Goal: Information Seeking & Learning: Learn about a topic

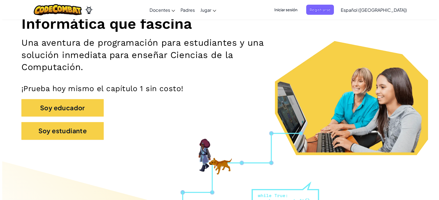
scroll to position [82, 0]
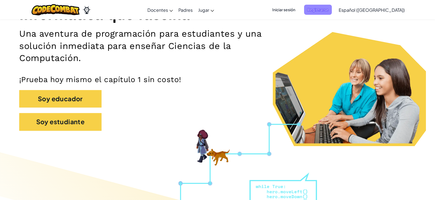
click at [332, 10] on span "Registrarse" at bounding box center [318, 10] width 28 height 10
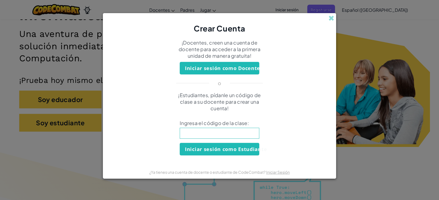
click at [222, 133] on input at bounding box center [220, 133] width 80 height 11
click at [225, 133] on input at bounding box center [220, 133] width 80 height 11
type input "DogWordSand"
click at [246, 152] on button "Iniciar sesión como Estudiante" at bounding box center [220, 149] width 80 height 13
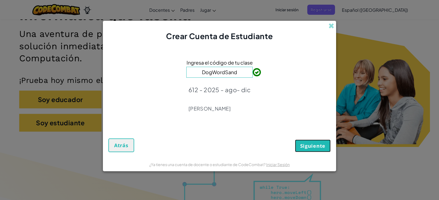
click at [304, 150] on button "Siguiente" at bounding box center [313, 146] width 36 height 13
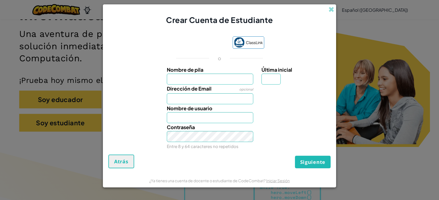
click at [214, 80] on input "Nombre de pila" at bounding box center [210, 79] width 87 height 11
click at [224, 61] on div "o" at bounding box center [219, 58] width 104 height 7
click at [190, 78] on input "Nombre de pila" at bounding box center [210, 79] width 87 height 11
type input "d"
click at [193, 81] on input "Daniela Prez" at bounding box center [210, 79] width 87 height 11
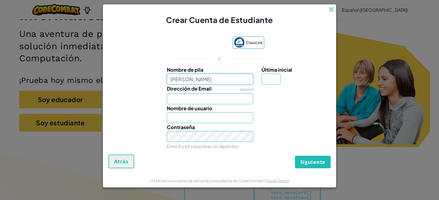
click at [192, 80] on input "Daniela Prez" at bounding box center [210, 79] width 87 height 11
type input "[PERSON_NAME]"
click at [178, 103] on input "Dirección de Email" at bounding box center [210, 99] width 87 height 11
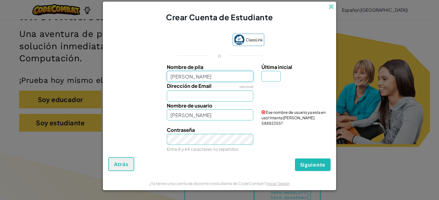
click at [207, 77] on input "[PERSON_NAME]" at bounding box center [210, 76] width 87 height 11
click at [271, 74] on input "Última inicial" at bounding box center [270, 76] width 19 height 11
type input "P"
type input "[PERSON_NAME]"
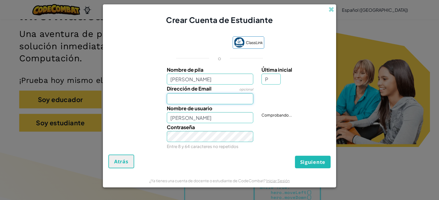
click at [207, 93] on div "Dirección de Email opcional" at bounding box center [210, 95] width 95 height 20
type input "[EMAIL_ADDRESS][DOMAIN_NAME]"
drag, startPoint x: 220, startPoint y: 118, endPoint x: 117, endPoint y: 118, distance: 102.3
click at [117, 118] on div "Nombre de usuario Daniela Perez P Nombre de usuario disponible!" at bounding box center [220, 113] width 228 height 19
click at [229, 119] on input "[PERSON_NAME]" at bounding box center [210, 117] width 87 height 11
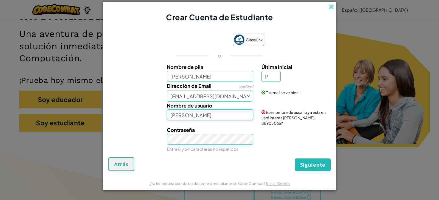
click at [212, 114] on input "[PERSON_NAME]" at bounding box center [210, 115] width 87 height 11
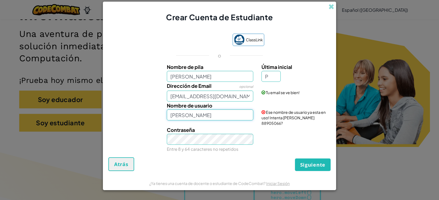
click at [212, 114] on input "[PERSON_NAME]" at bounding box center [210, 115] width 87 height 11
drag, startPoint x: 212, startPoint y: 115, endPoint x: 223, endPoint y: 119, distance: 11.6
click at [213, 115] on input "[PERSON_NAME]" at bounding box center [210, 115] width 87 height 11
click at [241, 132] on div "Contraseña Entre 8 y 64 caracteres no repetidos" at bounding box center [210, 139] width 95 height 27
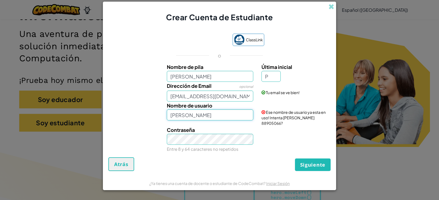
click at [228, 117] on input "[PERSON_NAME]" at bounding box center [210, 115] width 87 height 11
type input "[PERSON_NAME]"
click at [221, 132] on div "Contraseña Entre 8 y 64 caracteres no repetidos" at bounding box center [210, 139] width 95 height 27
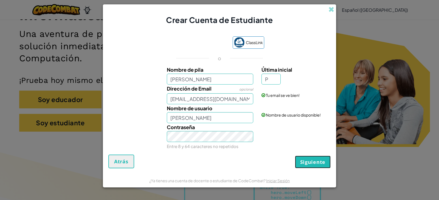
click at [313, 165] on span "Siguiente" at bounding box center [312, 162] width 25 height 7
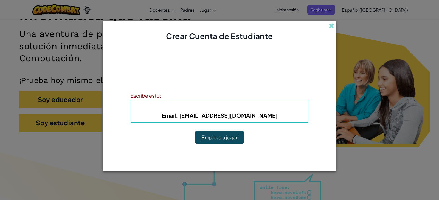
click at [218, 140] on button "¡Empieza a jugar!" at bounding box center [219, 137] width 49 height 13
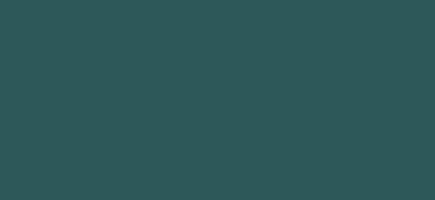
scroll to position [82, 0]
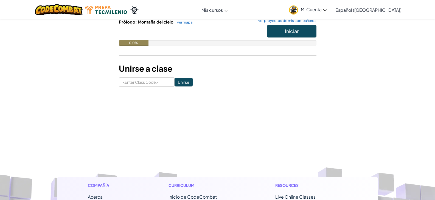
click at [322, 11] on span "Mi Cuenta" at bounding box center [314, 10] width 26 height 6
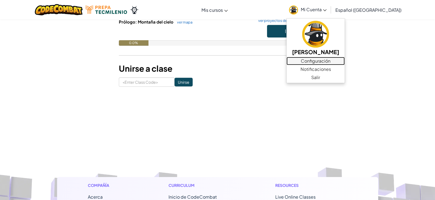
click at [332, 59] on link "Configuración" at bounding box center [315, 61] width 58 height 8
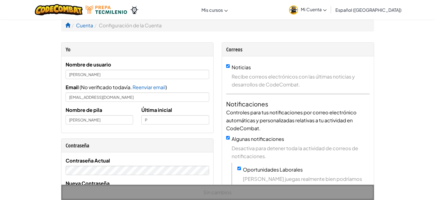
click at [326, 7] on span "Mi Cuenta" at bounding box center [314, 10] width 26 height 6
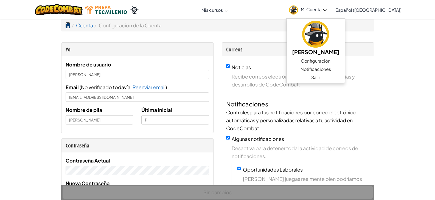
click at [67, 25] on span at bounding box center [67, 25] width 5 height 5
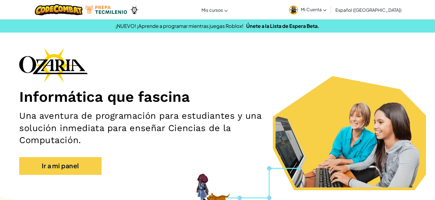
click at [314, 11] on span "Mi Cuenta" at bounding box center [314, 10] width 26 height 6
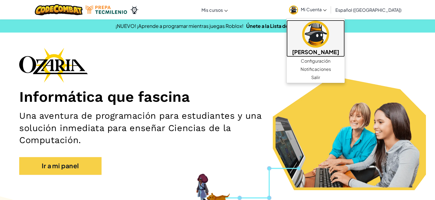
click at [321, 29] on img at bounding box center [315, 34] width 27 height 27
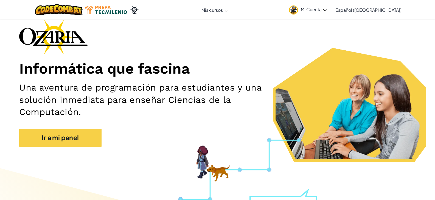
scroll to position [55, 0]
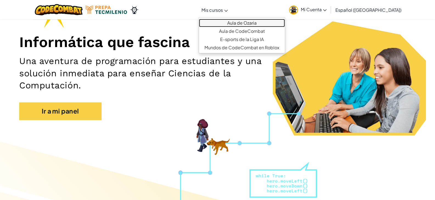
click at [240, 23] on link "Aula de Ozaria" at bounding box center [242, 23] width 86 height 8
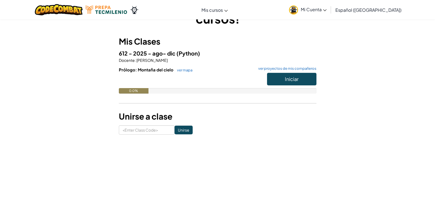
scroll to position [27, 0]
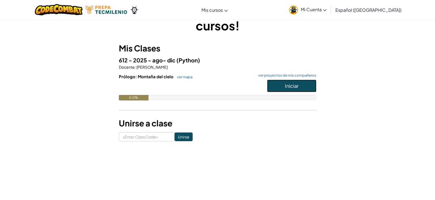
click at [299, 87] on button "Iniciar" at bounding box center [291, 86] width 49 height 13
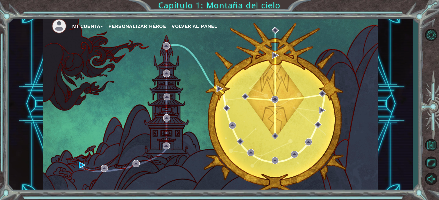
click at [179, 80] on div "Mi Cuenta Personalizar héroe Volver al panel" at bounding box center [210, 104] width 334 height 176
click at [79, 164] on img at bounding box center [82, 165] width 7 height 7
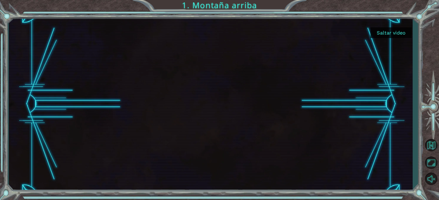
click at [4, 19] on div "Saltar video 1. Montaña arriba" at bounding box center [219, 100] width 439 height 200
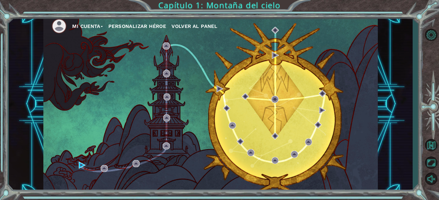
click at [59, 26] on img at bounding box center [59, 26] width 15 height 15
click at [132, 27] on button "Personalizar héroe" at bounding box center [137, 26] width 58 height 8
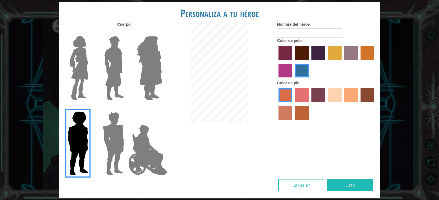
click at [286, 68] on label "medium red violet hair color" at bounding box center [285, 71] width 14 height 14
click at [375, 62] on input "medium red violet hair color" at bounding box center [375, 62] width 0 height 0
click at [84, 71] on img at bounding box center [78, 68] width 23 height 69
click at [91, 33] on input "Hero Connie" at bounding box center [91, 33] width 0 height 0
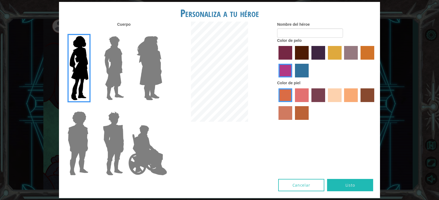
click at [287, 117] on label "burning sand skin color" at bounding box center [285, 113] width 14 height 14
click at [375, 104] on input "burning sand skin color" at bounding box center [375, 104] width 0 height 0
click at [304, 37] on input "Nombre del héroe" at bounding box center [310, 33] width 66 height 9
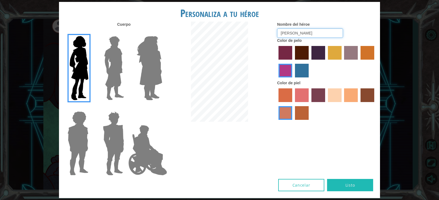
type input "[PERSON_NAME]"
click at [147, 57] on img at bounding box center [149, 68] width 30 height 69
click at [162, 33] on input "Hero Amethyst" at bounding box center [162, 33] width 0 height 0
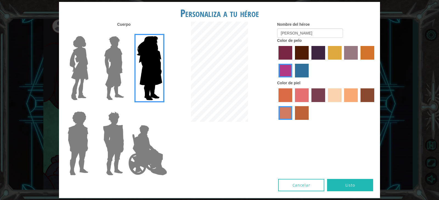
click at [115, 66] on img at bounding box center [114, 68] width 24 height 69
click at [126, 33] on input "Hero Lars" at bounding box center [126, 33] width 0 height 0
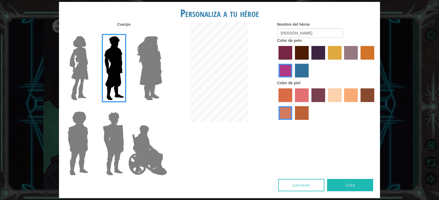
click at [81, 66] on img at bounding box center [78, 68] width 23 height 69
click at [91, 33] on input "Hero Connie" at bounding box center [91, 33] width 0 height 0
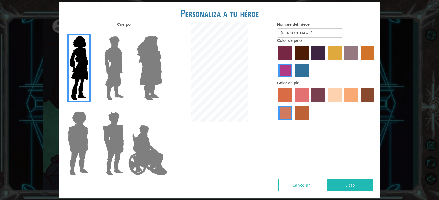
click at [305, 69] on label "lachmara hair color" at bounding box center [302, 71] width 14 height 14
click at [293, 80] on input "lachmara hair color" at bounding box center [293, 80] width 0 height 0
click at [292, 71] on div at bounding box center [326, 63] width 99 height 36
click at [286, 68] on label "medium red violet hair color" at bounding box center [285, 71] width 14 height 14
click at [375, 62] on input "medium red violet hair color" at bounding box center [375, 62] width 0 height 0
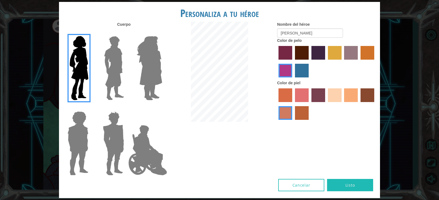
click at [150, 63] on img at bounding box center [149, 68] width 30 height 69
click at [162, 33] on input "Hero Amethyst" at bounding box center [162, 33] width 0 height 0
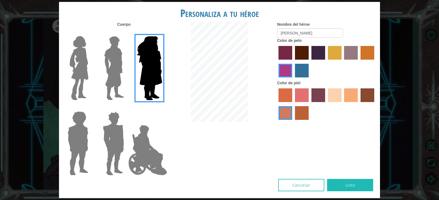
click at [113, 68] on img at bounding box center [114, 68] width 24 height 69
click at [126, 33] on input "Hero Lars" at bounding box center [126, 33] width 0 height 0
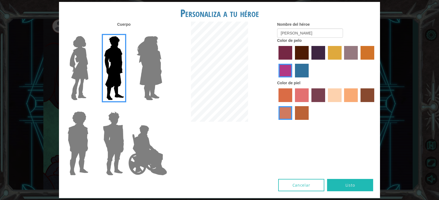
click at [86, 63] on img at bounding box center [78, 68] width 23 height 69
click at [91, 33] on input "Hero Connie" at bounding box center [91, 33] width 0 height 0
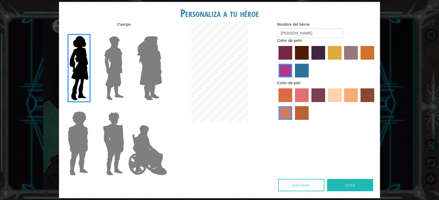
click at [115, 155] on img at bounding box center [114, 143] width 26 height 69
click at [126, 108] on input "Hero Garnet" at bounding box center [126, 108] width 0 height 0
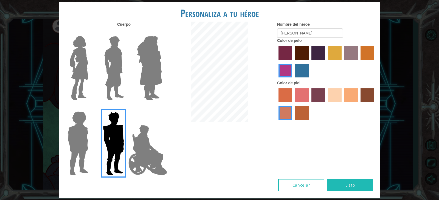
click at [143, 149] on img at bounding box center [147, 150] width 43 height 55
click at [162, 108] on input "Hero Jamie" at bounding box center [162, 108] width 0 height 0
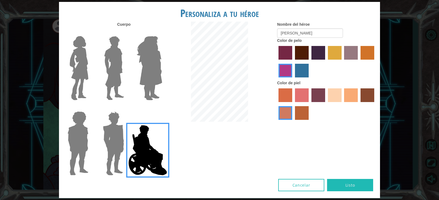
click at [48, 145] on div "Personaliza a tu héroe [PERSON_NAME] Nombre del héroe [PERSON_NAME] Color de pe…" at bounding box center [219, 100] width 439 height 200
click at [85, 139] on img at bounding box center [77, 143] width 25 height 69
click at [91, 108] on input "Hero Steven" at bounding box center [91, 108] width 0 height 0
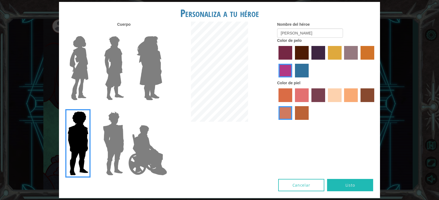
drag, startPoint x: 72, startPoint y: 78, endPoint x: 77, endPoint y: 74, distance: 6.4
click at [72, 78] on img at bounding box center [78, 68] width 23 height 69
click at [91, 33] on input "Hero Connie" at bounding box center [91, 33] width 0 height 0
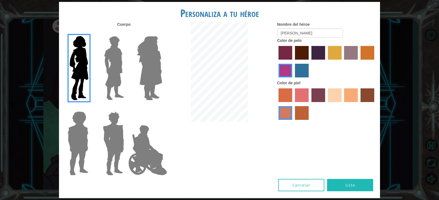
click at [373, 50] on label "gold drop hair color" at bounding box center [367, 53] width 14 height 14
click at [358, 62] on input "gold drop hair color" at bounding box center [358, 62] width 0 height 0
click at [331, 54] on label "tulip tree hair color" at bounding box center [335, 53] width 14 height 14
click at [326, 62] on input "tulip tree hair color" at bounding box center [326, 62] width 0 height 0
click at [316, 50] on label "hot purple hair color" at bounding box center [318, 53] width 14 height 14
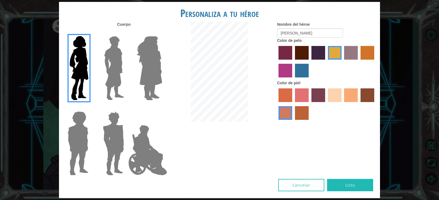
click at [309, 62] on input "hot purple hair color" at bounding box center [309, 62] width 0 height 0
click at [283, 54] on label "paprika hair color" at bounding box center [285, 53] width 14 height 14
click at [276, 62] on input "paprika hair color" at bounding box center [276, 62] width 0 height 0
click at [303, 53] on label "maroon hair color" at bounding box center [302, 53] width 14 height 14
click at [293, 62] on input "maroon hair color" at bounding box center [293, 62] width 0 height 0
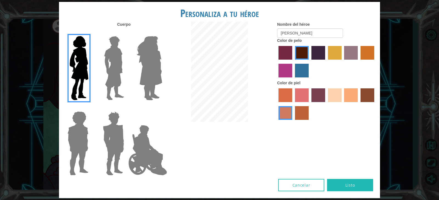
click at [316, 53] on label "hot purple hair color" at bounding box center [318, 53] width 14 height 14
click at [309, 62] on input "hot purple hair color" at bounding box center [309, 62] width 0 height 0
click at [289, 52] on label "paprika hair color" at bounding box center [285, 53] width 14 height 14
click at [276, 62] on input "paprika hair color" at bounding box center [276, 62] width 0 height 0
click at [298, 71] on label "lachmara hair color" at bounding box center [302, 71] width 14 height 14
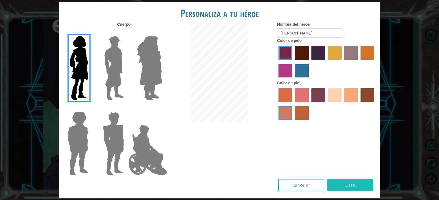
click at [293, 80] on input "lachmara hair color" at bounding box center [293, 80] width 0 height 0
click at [286, 74] on label "medium red violet hair color" at bounding box center [285, 71] width 14 height 14
click at [375, 62] on input "medium red violet hair color" at bounding box center [375, 62] width 0 height 0
click at [351, 183] on button "Listo" at bounding box center [350, 185] width 46 height 12
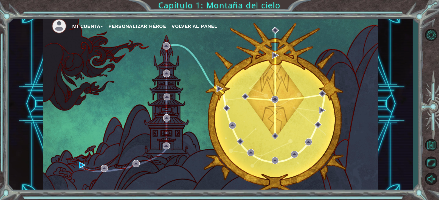
click at [96, 30] on button "Mi Cuenta" at bounding box center [87, 26] width 31 height 8
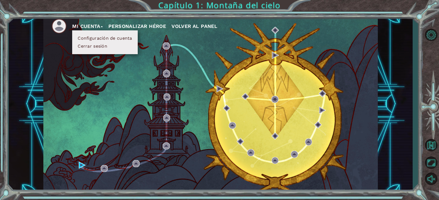
click at [58, 26] on img at bounding box center [59, 26] width 15 height 15
click at [64, 43] on div "Mi Cuenta Configuración de cuenta Cerrar sesión Personalizar héroe Volver al pa…" at bounding box center [210, 104] width 334 height 176
click at [99, 23] on button "Mi Cuenta" at bounding box center [87, 26] width 31 height 8
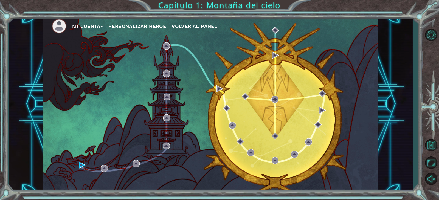
click at [134, 23] on button "Personalizar héroe" at bounding box center [137, 26] width 58 height 8
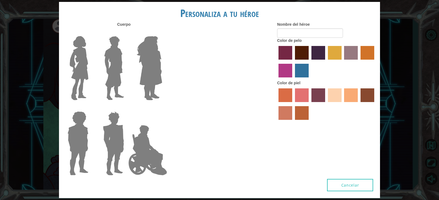
type input "[PERSON_NAME]"
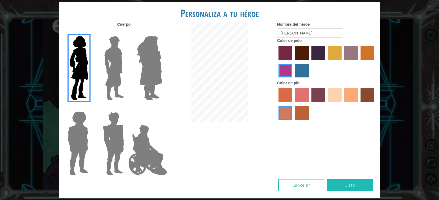
click at [159, 66] on img at bounding box center [149, 68] width 30 height 69
click at [162, 33] on input "Hero Amethyst" at bounding box center [162, 33] width 0 height 0
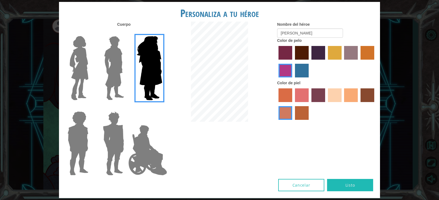
click at [88, 61] on img at bounding box center [78, 68] width 23 height 69
click at [91, 33] on input "Hero Connie" at bounding box center [91, 33] width 0 height 0
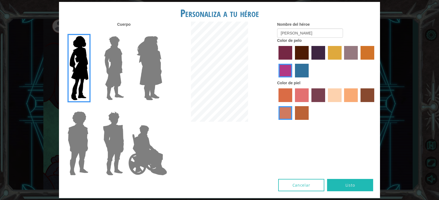
click at [318, 97] on label "tosca skin color" at bounding box center [318, 96] width 14 height 14
click at [309, 104] on input "tosca skin color" at bounding box center [309, 104] width 0 height 0
click at [328, 95] on label "sandy beach skin color" at bounding box center [335, 96] width 14 height 14
click at [326, 104] on input "sandy beach skin color" at bounding box center [326, 104] width 0 height 0
click at [344, 97] on label "tacao skin color" at bounding box center [351, 96] width 14 height 14
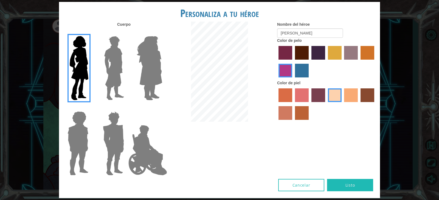
click at [342, 104] on input "tacao skin color" at bounding box center [342, 104] width 0 height 0
click at [295, 97] on label "froly skin color" at bounding box center [302, 96] width 14 height 14
click at [293, 104] on input "froly skin color" at bounding box center [293, 104] width 0 height 0
click at [302, 114] on label "smoke tree skin color" at bounding box center [302, 113] width 14 height 14
click at [293, 122] on input "smoke tree skin color" at bounding box center [293, 122] width 0 height 0
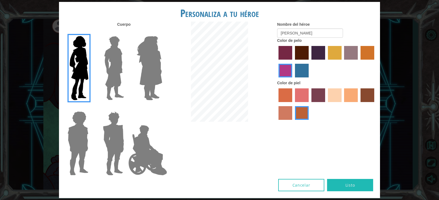
click at [377, 97] on div "Nombre del héroe [PERSON_NAME] Color de pelo Color [PERSON_NAME]" at bounding box center [326, 72] width 107 height 101
click at [365, 97] on label "karma skin color" at bounding box center [367, 96] width 14 height 14
click at [358, 104] on input "karma skin color" at bounding box center [358, 104] width 0 height 0
click at [288, 95] on label "sorbus skin color" at bounding box center [285, 96] width 14 height 14
click at [276, 104] on input "sorbus skin color" at bounding box center [276, 104] width 0 height 0
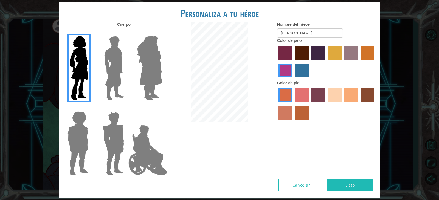
click at [289, 112] on label "burning sand skin color" at bounding box center [285, 113] width 14 height 14
click at [375, 104] on input "burning sand skin color" at bounding box center [375, 104] width 0 height 0
drag, startPoint x: 276, startPoint y: 94, endPoint x: 287, endPoint y: 98, distance: 12.2
click at [277, 94] on div "Nombre del héroe [PERSON_NAME] Color de pelo Color [PERSON_NAME]" at bounding box center [326, 72] width 107 height 101
click at [287, 98] on label "sorbus skin color" at bounding box center [285, 96] width 14 height 14
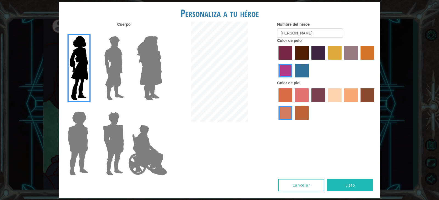
click at [276, 104] on input "sorbus skin color" at bounding box center [276, 104] width 0 height 0
click at [366, 94] on label "karma skin color" at bounding box center [367, 96] width 14 height 14
click at [358, 104] on input "karma skin color" at bounding box center [358, 104] width 0 height 0
click at [284, 55] on label "paprika hair color" at bounding box center [285, 53] width 14 height 14
click at [276, 62] on input "paprika hair color" at bounding box center [276, 62] width 0 height 0
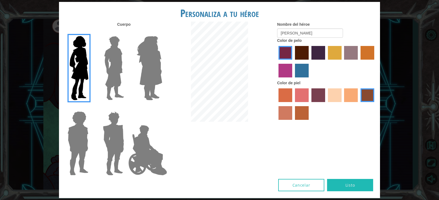
click at [288, 69] on label "medium red violet hair color" at bounding box center [285, 71] width 14 height 14
click at [375, 62] on input "medium red violet hair color" at bounding box center [375, 62] width 0 height 0
click at [302, 70] on label "lachmara hair color" at bounding box center [302, 71] width 14 height 14
click at [293, 80] on input "lachmara hair color" at bounding box center [293, 80] width 0 height 0
click at [290, 72] on label "medium red violet hair color" at bounding box center [285, 71] width 14 height 14
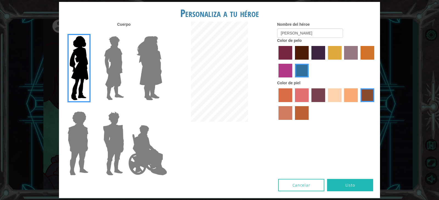
click at [375, 62] on input "medium red violet hair color" at bounding box center [375, 62] width 0 height 0
click at [349, 98] on label "tacao skin color" at bounding box center [351, 96] width 14 height 14
click at [342, 104] on input "tacao skin color" at bounding box center [342, 104] width 0 height 0
click at [299, 111] on label "smoke tree skin color" at bounding box center [302, 113] width 14 height 14
click at [293, 122] on input "smoke tree skin color" at bounding box center [293, 122] width 0 height 0
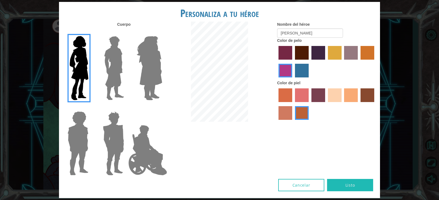
click at [284, 95] on label "sorbus skin color" at bounding box center [285, 96] width 14 height 14
click at [276, 104] on input "sorbus skin color" at bounding box center [276, 104] width 0 height 0
click at [301, 95] on label "froly skin color" at bounding box center [302, 96] width 14 height 14
click at [293, 104] on input "froly skin color" at bounding box center [293, 104] width 0 height 0
click at [285, 98] on label "sorbus skin color" at bounding box center [285, 96] width 14 height 14
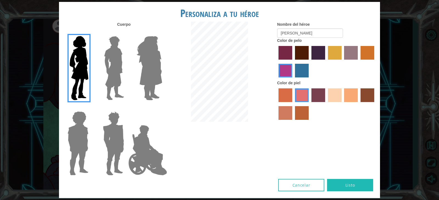
click at [276, 104] on input "sorbus skin color" at bounding box center [276, 104] width 0 height 0
click at [360, 187] on button "Listo" at bounding box center [350, 185] width 46 height 12
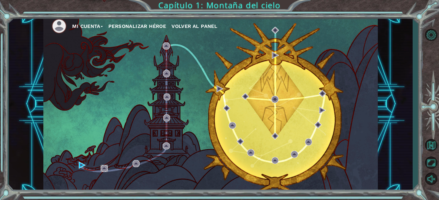
click at [105, 168] on img at bounding box center [104, 168] width 7 height 7
click at [105, 169] on img at bounding box center [104, 168] width 7 height 7
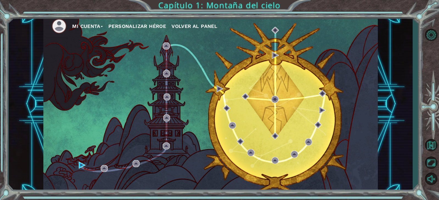
click at [78, 165] on div "Mi Cuenta Personalizar héroe Volver al panel" at bounding box center [210, 104] width 334 height 176
click at [79, 165] on div "Mi Cuenta Personalizar héroe Volver al panel" at bounding box center [210, 104] width 334 height 176
click at [81, 165] on img at bounding box center [82, 165] width 7 height 7
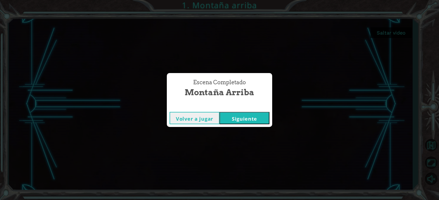
click at [231, 121] on button "Siguiente" at bounding box center [244, 118] width 50 height 12
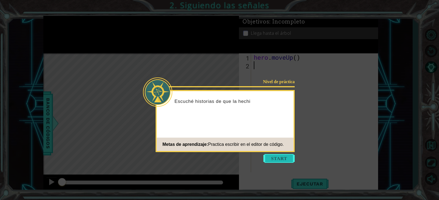
click at [275, 160] on button "Start" at bounding box center [278, 158] width 31 height 9
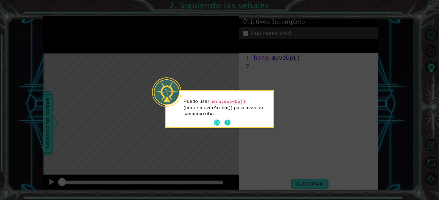
click at [228, 121] on button "Next" at bounding box center [227, 123] width 6 height 6
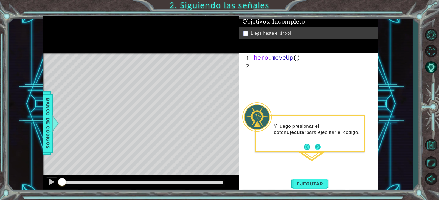
click at [319, 148] on button "Next" at bounding box center [318, 147] width 6 height 6
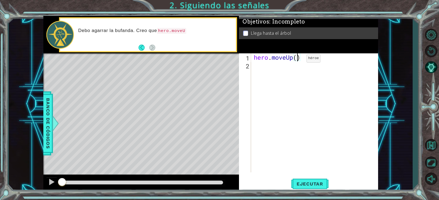
click at [298, 60] on div "hero . moveUp ( )" at bounding box center [316, 120] width 126 height 135
click at [307, 184] on span "Ejecutar" at bounding box center [310, 184] width 38 height 5
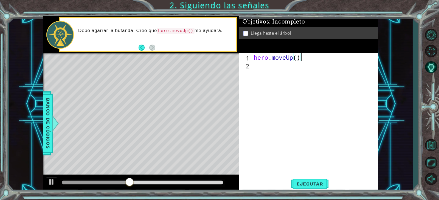
click at [310, 60] on div "hero . moveUp ( )" at bounding box center [316, 120] width 126 height 135
click at [143, 47] on button "Back" at bounding box center [144, 48] width 11 height 6
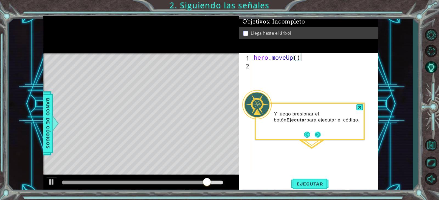
click at [316, 136] on button "Next" at bounding box center [318, 135] width 6 height 6
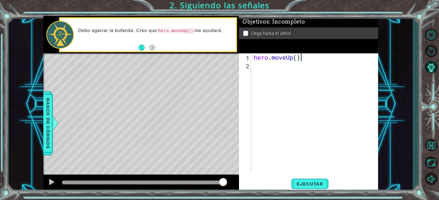
click at [139, 58] on div "Level Map" at bounding box center [169, 134] width 253 height 162
drag, startPoint x: 149, startPoint y: 86, endPoint x: 144, endPoint y: 90, distance: 6.2
click at [146, 89] on div "Level Map" at bounding box center [169, 134] width 253 height 162
click at [144, 90] on div "Level Map" at bounding box center [169, 134] width 253 height 162
click at [51, 184] on div at bounding box center [51, 182] width 7 height 7
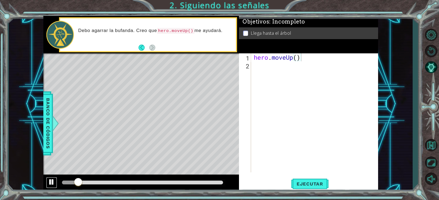
click at [51, 184] on div at bounding box center [51, 182] width 7 height 7
drag, startPoint x: 82, startPoint y: 180, endPoint x: 54, endPoint y: 174, distance: 29.2
click at [55, 175] on div at bounding box center [141, 184] width 196 height 18
click at [298, 58] on div "hero . moveUp ( )" at bounding box center [316, 120] width 126 height 135
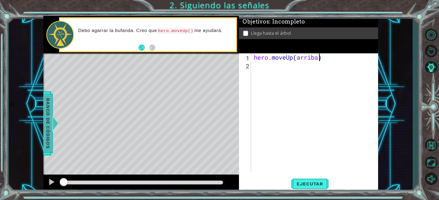
type textarea "hero.moveUp(arriba)"
click at [49, 137] on span "Banco de códigos" at bounding box center [48, 123] width 9 height 57
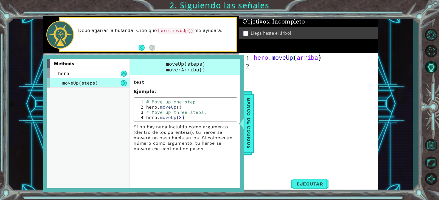
type textarea "hero.moveUp(3)"
drag, startPoint x: 186, startPoint y: 118, endPoint x: 170, endPoint y: 119, distance: 16.2
click at [170, 119] on div "# Move up one step. hero . moveUp ( ) # Move up three steps. hero . moveUp ( 3 )" at bounding box center [190, 114] width 91 height 31
click at [193, 119] on div "# Move up one step. hero . moveUp ( ) # Move up three steps. hero . moveUp ( 3 )" at bounding box center [190, 109] width 91 height 21
click at [242, 121] on div at bounding box center [241, 123] width 7 height 16
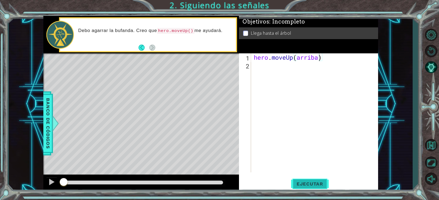
click at [314, 185] on span "Ejecutar" at bounding box center [310, 184] width 38 height 5
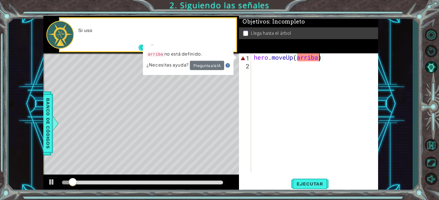
click at [317, 57] on div "hero . moveUp ( arriba )" at bounding box center [316, 120] width 126 height 135
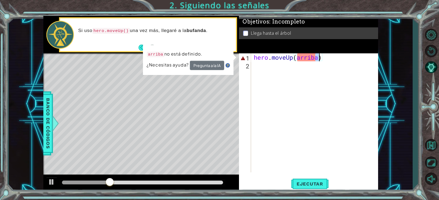
click at [320, 59] on div "hero . moveUp ( arriba )" at bounding box center [315, 112] width 124 height 119
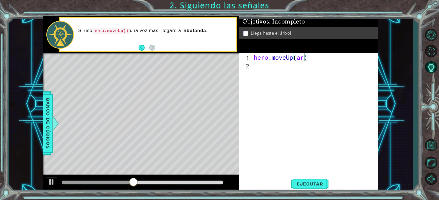
scroll to position [0, 2]
type textarea "hero.moveUp(3)"
click at [311, 181] on button "Ejecutar" at bounding box center [310, 184] width 38 height 14
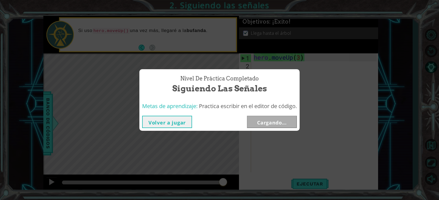
click at [131, 58] on div "Nivel de práctica Completado Siguiendo las señales Metas de aprendizaje: Practi…" at bounding box center [219, 100] width 439 height 200
click at [280, 121] on button "Siguiente" at bounding box center [272, 122] width 50 height 12
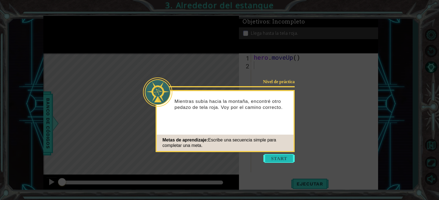
click at [284, 160] on button "Start" at bounding box center [278, 158] width 31 height 9
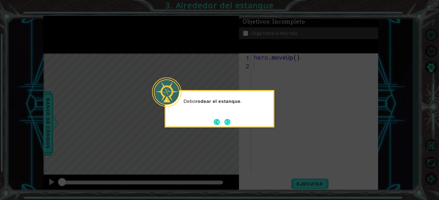
click at [228, 119] on button "Next" at bounding box center [227, 122] width 6 height 6
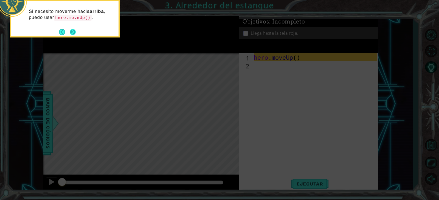
click at [73, 32] on button "Next" at bounding box center [73, 32] width 6 height 6
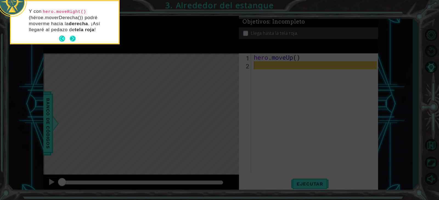
click at [74, 38] on button "Next" at bounding box center [73, 39] width 6 height 6
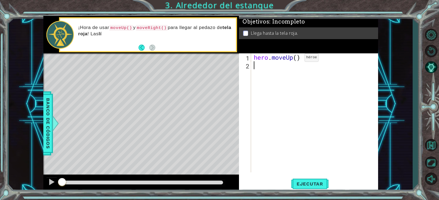
click at [296, 59] on div "hero . moveUp ( )" at bounding box center [316, 120] width 126 height 135
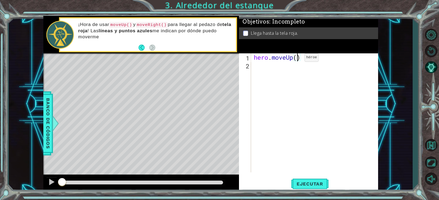
type textarea "hero.moveUp(1)"
click at [258, 66] on div "hero . moveUp ( 1 )" at bounding box center [316, 120] width 126 height 135
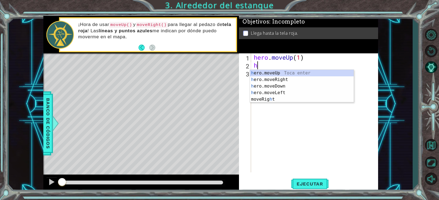
type textarea "h"
click at [289, 80] on div "h ero.moveUp Toca enter h ero.moveRight Toca enter h ero.moveDown Toca enter h …" at bounding box center [302, 93] width 104 height 46
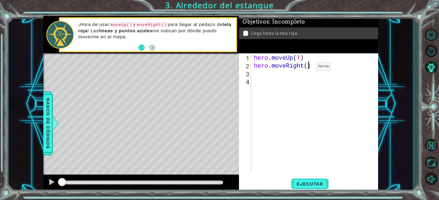
click at [308, 68] on div "hero . moveUp ( 1 ) hero . moveRight ( )" at bounding box center [316, 120] width 126 height 135
type textarea "hero.moveRight(1)"
click at [48, 185] on button at bounding box center [51, 182] width 11 height 11
click at [50, 183] on div at bounding box center [51, 182] width 7 height 7
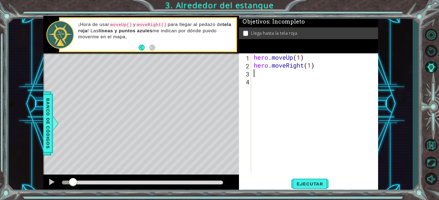
click at [254, 75] on div "hero . moveUp ( 1 ) hero . moveRight ( 1 )" at bounding box center [316, 120] width 126 height 135
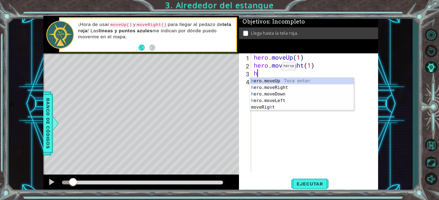
type textarea "he"
click at [281, 80] on div "he ro.moveUp Toca enter he ro.moveRight Toca enter he ro.moveDown Toca enter he…" at bounding box center [302, 97] width 104 height 39
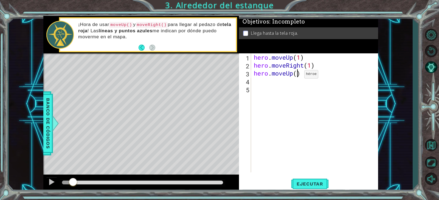
click at [296, 76] on div "hero . moveUp ( 1 ) hero . moveRight ( 1 ) hero . moveUp ( )" at bounding box center [316, 120] width 126 height 135
type textarea "hero.moveUp(3)"
click at [304, 182] on span "Ejecutar" at bounding box center [310, 184] width 38 height 5
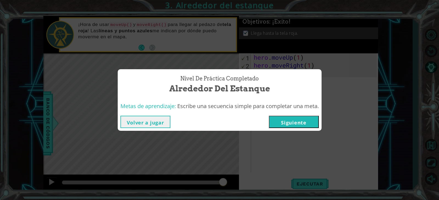
click at [276, 124] on button "Siguiente" at bounding box center [294, 122] width 50 height 12
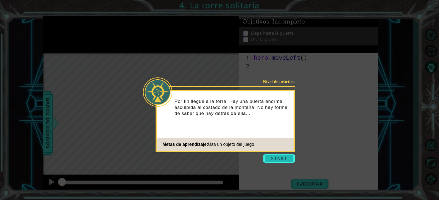
click at [276, 158] on button "Start" at bounding box center [278, 158] width 31 height 9
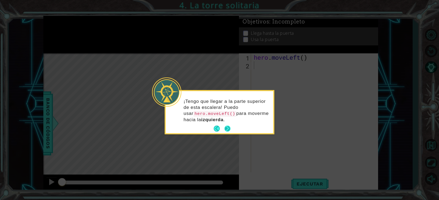
click at [226, 126] on button "Next" at bounding box center [227, 129] width 6 height 6
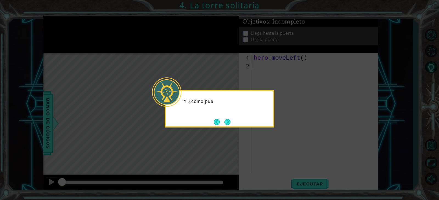
click at [228, 122] on button "Next" at bounding box center [227, 122] width 6 height 6
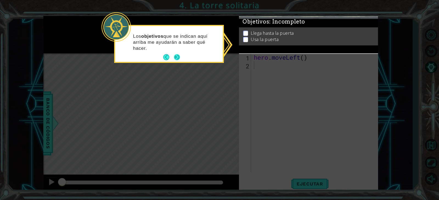
click at [177, 58] on button "Next" at bounding box center [177, 57] width 6 height 6
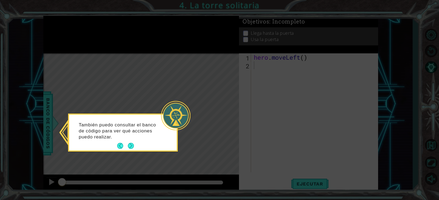
click at [172, 121] on div at bounding box center [175, 115] width 29 height 29
click at [130, 147] on button "Next" at bounding box center [131, 146] width 6 height 6
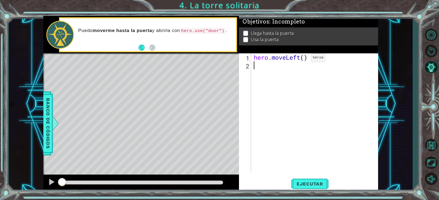
click at [303, 59] on div "hero . moveLeft ( )" at bounding box center [316, 120] width 126 height 135
type textarea "hero.moveLeft(2)"
click at [258, 69] on div "hero . moveLeft ( 2 )" at bounding box center [316, 120] width 126 height 135
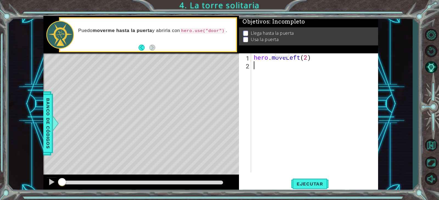
click at [247, 31] on p at bounding box center [245, 33] width 5 height 5
click at [247, 32] on p at bounding box center [245, 33] width 5 height 5
click at [260, 32] on p "Llega hasta la puerta" at bounding box center [272, 33] width 43 height 6
click at [274, 70] on div "hero . moveLeft ( 2 )" at bounding box center [316, 120] width 126 height 135
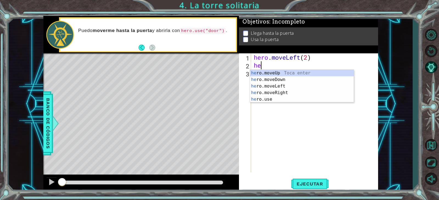
type textarea "her"
click at [275, 74] on div "her o.moveUp Toca enter her o.moveDown Toca enter her o.moveLeft [PERSON_NAME] …" at bounding box center [302, 93] width 104 height 46
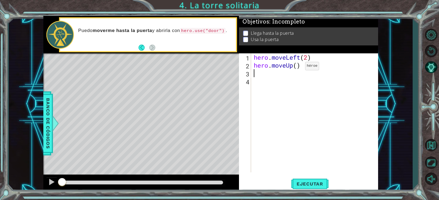
click at [298, 67] on div "hero . moveLeft ( 2 ) hero . moveUp ( )" at bounding box center [316, 120] width 126 height 135
type textarea "hero.moveUp(3)"
click at [274, 80] on div "hero . moveLeft ( 2 ) hero . moveUp ( 3 )" at bounding box center [316, 120] width 126 height 135
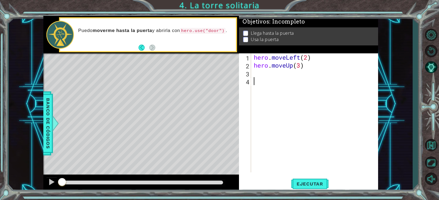
click at [275, 73] on div "hero . moveLeft ( 2 ) hero . moveUp ( 3 )" at bounding box center [316, 120] width 126 height 135
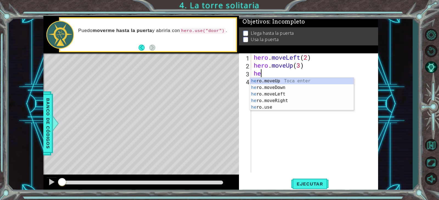
scroll to position [0, 0]
type textarea "hero"
click at [281, 101] on div "hero .moveUp Toca enter hero .moveDown Toca enter hero .moveLeft Toca enter her…" at bounding box center [302, 101] width 104 height 46
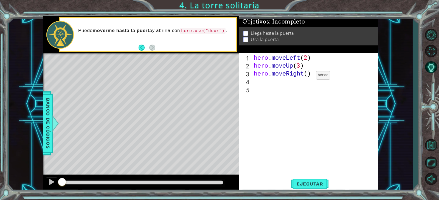
click at [308, 77] on div "hero . moveLeft ( 2 ) hero . moveUp ( 3 ) hero . moveRight ( )" at bounding box center [316, 120] width 126 height 135
type textarea "hero.moveRight(3)"
click at [317, 185] on span "Ejecutar" at bounding box center [310, 184] width 38 height 5
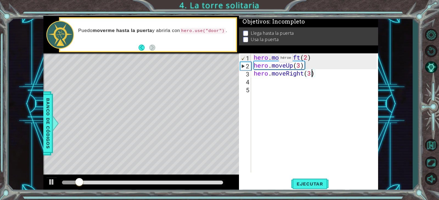
click at [247, 39] on p at bounding box center [245, 39] width 5 height 5
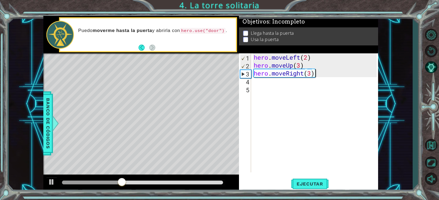
click at [314, 76] on div "hero . moveLeft ( 2 ) hero . moveUp ( 3 ) hero . moveRight ( 3 )" at bounding box center [316, 120] width 126 height 135
click at [247, 85] on div "4" at bounding box center [245, 82] width 11 height 8
click at [262, 81] on div "hero . moveLeft ( 2 ) hero . moveUp ( 3 ) hero . moveRight ( 3 )" at bounding box center [316, 120] width 126 height 135
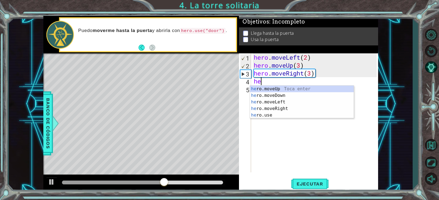
type textarea "her"
click at [280, 88] on div "her o.moveUp Toca enter her o.moveDown Toca enter her o.moveLeft [PERSON_NAME] …" at bounding box center [302, 109] width 104 height 46
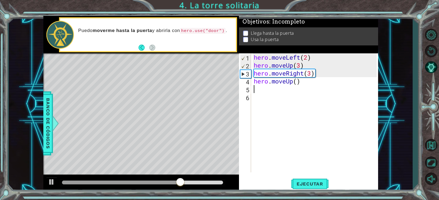
click at [299, 81] on div "hero . moveLeft ( 2 ) hero . moveUp ( 3 ) hero . moveRight ( 3 ) hero . moveUp …" at bounding box center [316, 120] width 126 height 135
click at [296, 82] on div "hero . moveLeft ( 2 ) hero . moveUp ( 3 ) hero . moveRight ( 3 ) hero . moveUp …" at bounding box center [316, 120] width 126 height 135
click at [315, 180] on button "Ejecutar" at bounding box center [310, 184] width 38 height 14
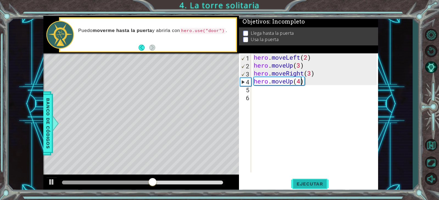
click at [305, 180] on button "Ejecutar" at bounding box center [310, 184] width 38 height 14
type textarea "hero.moveUp()"
click at [330, 117] on div "hero . moveLeft ( 2 ) hero . moveUp ( 3 ) hero . moveRight ( 3 ) hero . moveUp …" at bounding box center [316, 120] width 126 height 135
click at [318, 186] on span "Ejecutar" at bounding box center [310, 184] width 38 height 5
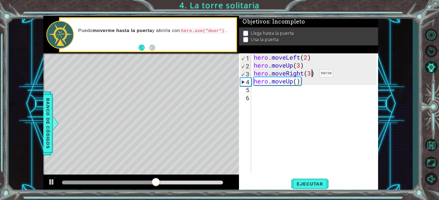
click at [311, 75] on div "hero . moveLeft ( 2 ) hero . moveUp ( 3 ) hero . moveRight ( 3 ) hero . moveUp …" at bounding box center [316, 120] width 126 height 135
type textarea "hero.moveRight(3)"
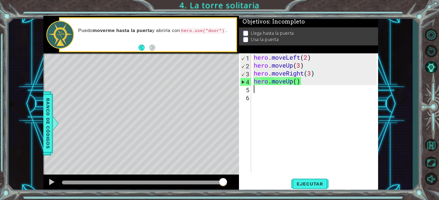
click at [253, 90] on div "hero . moveLeft ( 2 ) hero . moveUp ( 3 ) hero . moveRight ( 3 ) hero . moveUp …" at bounding box center [316, 120] width 126 height 135
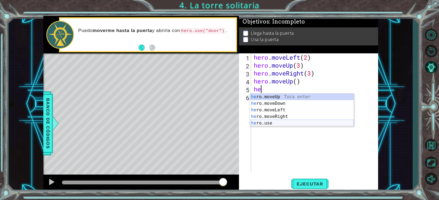
click at [287, 122] on div "he ro.moveUp Toca enter he ro.moveDown Toca enter he ro.moveLeft Toca enter he …" at bounding box center [302, 117] width 104 height 46
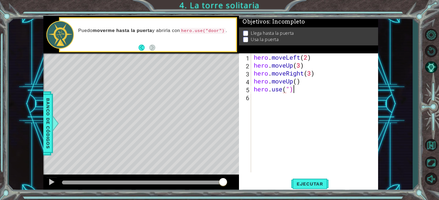
click at [306, 91] on div "hero . moveLeft ( 2 ) hero . moveUp ( 3 ) hero . moveRight ( 3 ) hero . moveUp …" at bounding box center [316, 120] width 126 height 135
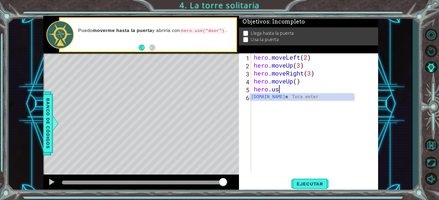
scroll to position [0, 1]
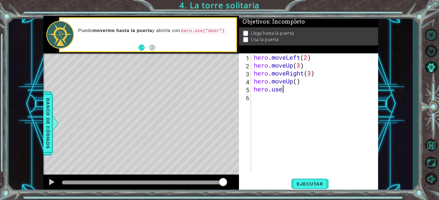
click at [288, 89] on div "hero . moveLeft ( 2 ) hero . moveUp ( 3 ) hero . moveRight ( 3 ) hero . moveUp …" at bounding box center [316, 120] width 126 height 135
click at [273, 90] on div "hero . moveLeft ( 2 ) hero . moveUp ( 3 ) hero . moveRight ( 3 ) hero . moveUp …" at bounding box center [316, 120] width 126 height 135
click at [291, 91] on div "hero . moveLeft ( 2 ) hero . moveUp ( 3 ) hero . moveRight ( 3 ) hero . moveUp …" at bounding box center [316, 120] width 126 height 135
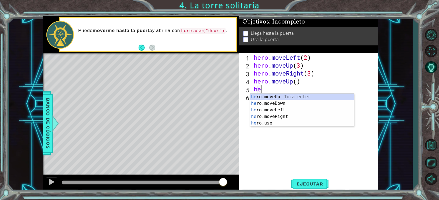
scroll to position [0, 0]
type textarea "h"
click at [283, 123] on div "her o.moveUp Toca enter her o.moveDown Toca enter her o.moveLeft [PERSON_NAME] …" at bounding box center [302, 117] width 104 height 46
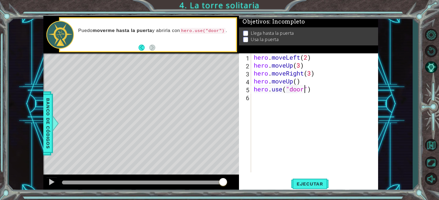
scroll to position [0, 2]
type textarea "hero.use("door")"
click at [319, 185] on span "Ejecutar" at bounding box center [310, 184] width 38 height 5
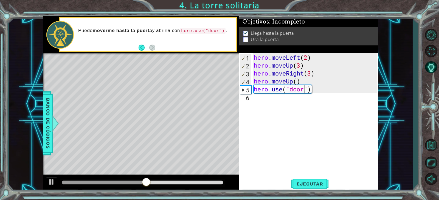
click at [169, 81] on div "Level Map" at bounding box center [169, 134] width 253 height 162
click at [259, 101] on div "hero . moveLeft ( 2 ) hero . moveUp ( 3 ) hero . moveRight ( 3 ) hero . moveUp …" at bounding box center [316, 120] width 126 height 135
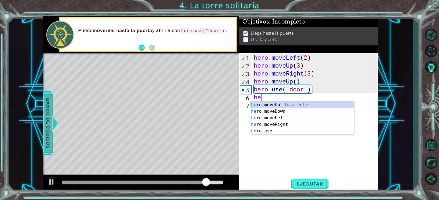
type textarea "he"
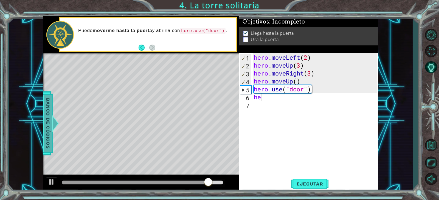
click at [53, 121] on div at bounding box center [55, 123] width 7 height 16
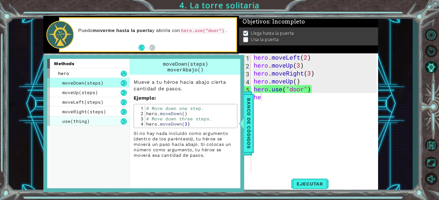
click at [94, 121] on div "use(thing)" at bounding box center [88, 122] width 82 height 10
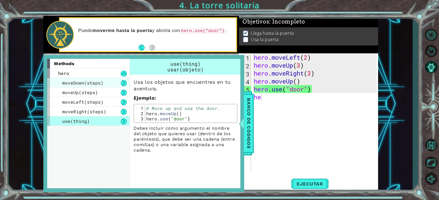
click at [106, 85] on div "moveDown(steps)" at bounding box center [88, 83] width 82 height 10
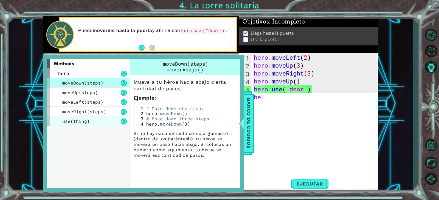
click at [108, 121] on div "use(thing)" at bounding box center [88, 122] width 82 height 10
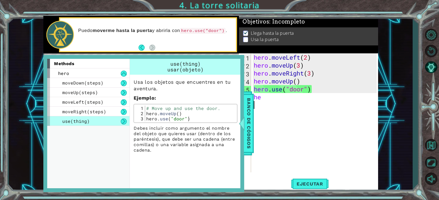
click at [272, 114] on div "hero . moveLeft ( 2 ) hero . moveUp ( 3 ) hero . moveRight ( 3 ) hero . moveUp …" at bounding box center [316, 120] width 126 height 135
click at [252, 106] on span "Banco de códigos" at bounding box center [248, 123] width 9 height 57
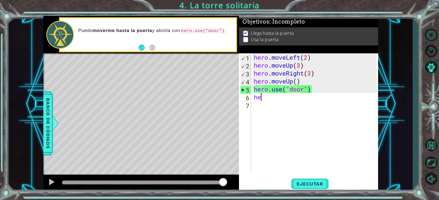
click at [263, 100] on div "hero . moveLeft ( 2 ) hero . moveUp ( 3 ) hero . moveRight ( 3 ) hero . moveUp …" at bounding box center [316, 120] width 126 height 135
type textarea "h"
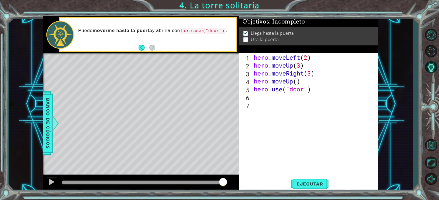
click at [305, 95] on div "hero . moveLeft ( 2 ) hero . moveUp ( 3 ) hero . moveRight ( 3 ) hero . moveUp …" at bounding box center [316, 120] width 126 height 135
click at [308, 92] on div "hero . moveLeft ( 2 ) hero . moveUp ( 3 ) hero . moveRight ( 3 ) hero . moveUp …" at bounding box center [316, 120] width 126 height 135
type textarea "hero.use("door")"
drag, startPoint x: 172, startPoint y: 96, endPoint x: 175, endPoint y: 79, distance: 17.9
click at [171, 95] on div "Level Map" at bounding box center [169, 134] width 253 height 162
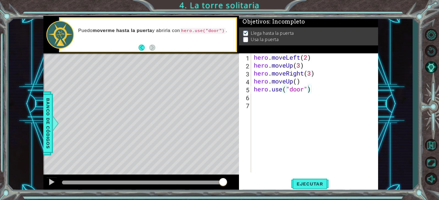
click at [176, 77] on div "Level Map" at bounding box center [169, 134] width 253 height 162
click at [298, 188] on button "Ejecutar" at bounding box center [310, 184] width 38 height 14
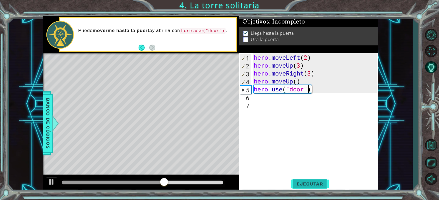
click at [313, 187] on span "Ejecutar" at bounding box center [310, 184] width 38 height 5
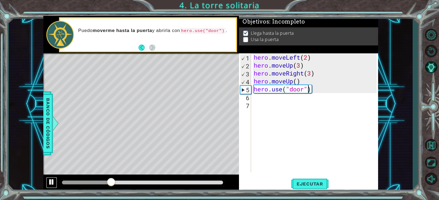
click at [47, 183] on button at bounding box center [51, 182] width 11 height 11
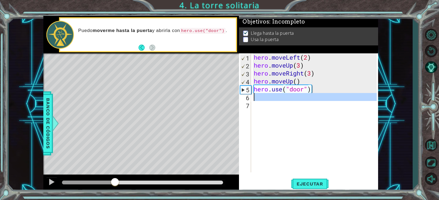
click at [248, 98] on div "6" at bounding box center [245, 98] width 11 height 8
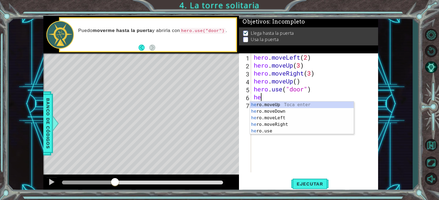
scroll to position [0, 0]
type textarea "hero"
click at [286, 105] on div "hero .moveUp Toca enter hero .moveDown Toca enter hero .moveLeft Toca enter her…" at bounding box center [302, 125] width 104 height 46
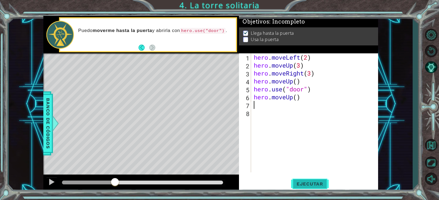
click at [318, 188] on button "Ejecutar" at bounding box center [310, 184] width 38 height 14
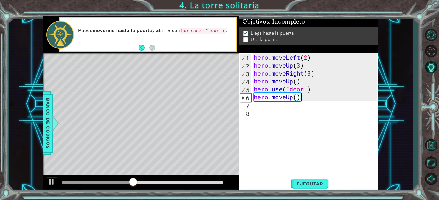
click at [301, 99] on div "hero . moveLeft ( 2 ) hero . moveUp ( 3 ) hero . moveRight ( 3 ) hero . moveUp …" at bounding box center [316, 120] width 126 height 135
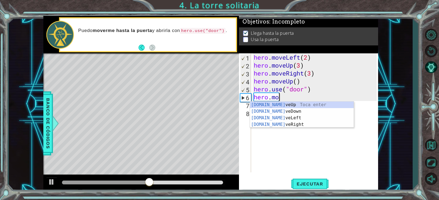
type textarea "h"
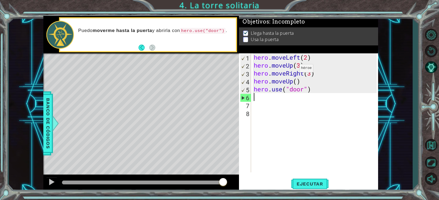
click at [170, 91] on div "Level Map" at bounding box center [169, 134] width 253 height 162
click at [318, 184] on span "Ejecutar" at bounding box center [310, 184] width 38 height 5
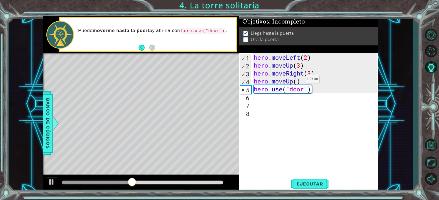
click at [298, 81] on div "hero . moveLeft ( 2 ) hero . moveUp ( 3 ) hero . moveRight ( 3 ) hero . moveUp …" at bounding box center [316, 120] width 126 height 135
click at [306, 180] on button "Ejecutar" at bounding box center [310, 184] width 38 height 14
click at [174, 85] on div "Level Map" at bounding box center [169, 134] width 253 height 162
click at [169, 92] on div "Level Map" at bounding box center [169, 134] width 253 height 162
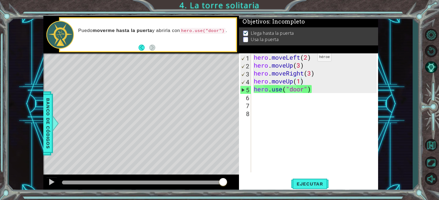
click at [309, 58] on div "hero . moveLeft ( 2 ) hero . moveUp ( 3 ) hero . moveRight ( 3 ) hero . moveUp …" at bounding box center [316, 120] width 126 height 135
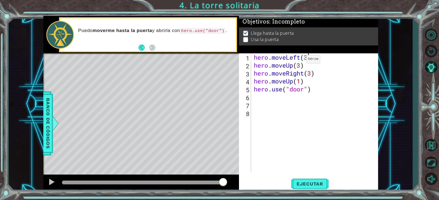
scroll to position [0, 2]
click at [320, 182] on span "Ejecutar" at bounding box center [310, 184] width 38 height 5
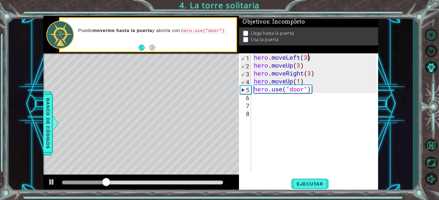
scroll to position [0, 2]
click at [299, 68] on div "hero . moveLeft ( 3 ) hero . moveUp ( 3 ) hero . moveRight ( 3 ) hero . moveUp …" at bounding box center [316, 120] width 126 height 135
click at [300, 67] on div "hero . moveLeft ( 3 ) hero . moveUp ( 3 ) hero . moveRight ( 3 ) hero . moveUp …" at bounding box center [316, 120] width 126 height 135
click at [306, 81] on div "hero . moveLeft ( 3 ) hero . moveUp ( 2 ) hero . moveRight ( 3 ) hero . moveUp …" at bounding box center [316, 120] width 126 height 135
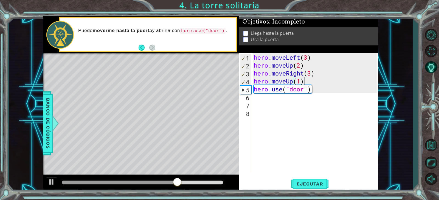
type textarea "hero.moveUp(1)"
drag, startPoint x: 306, startPoint y: 81, endPoint x: 255, endPoint y: 82, distance: 50.8
click at [254, 82] on div "hero . moveLeft ( 3 ) hero . moveUp ( 2 ) hero . moveRight ( 3 ) hero . moveUp …" at bounding box center [316, 120] width 126 height 135
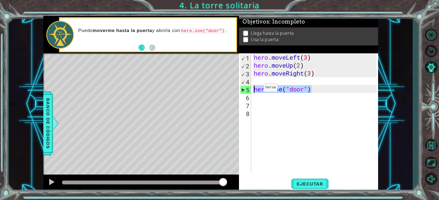
drag, startPoint x: 313, startPoint y: 89, endPoint x: 255, endPoint y: 89, distance: 57.9
click at [255, 89] on div "hero . moveLeft ( 3 ) hero . moveUp ( 2 ) hero . moveRight ( 3 ) hero . use ( "…" at bounding box center [316, 120] width 126 height 135
type textarea "hero.use("door")"
click at [271, 80] on div "hero . moveLeft ( 3 ) hero . moveUp ( 2 ) hero . moveRight ( 3 ) hero . use ( "…" at bounding box center [316, 120] width 126 height 135
paste textarea "hero.use("door")"
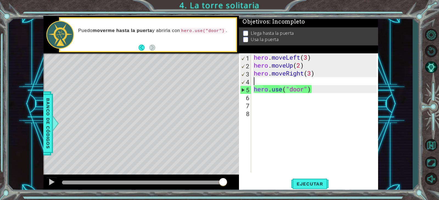
type textarea "hero.use("door")"
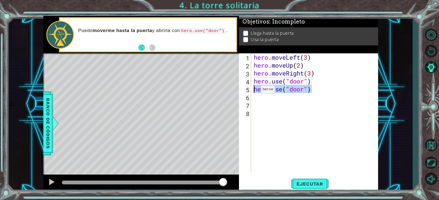
drag, startPoint x: 313, startPoint y: 91, endPoint x: 253, endPoint y: 91, distance: 60.9
click at [253, 91] on div "hero . moveLeft ( 3 ) hero . moveUp ( 2 ) hero . moveRight ( 3 ) hero . use ( "…" at bounding box center [316, 120] width 126 height 135
click at [311, 74] on div "hero . moveLeft ( 3 ) hero . moveUp ( 2 ) hero . moveRight ( 3 ) hero . use ( "…" at bounding box center [316, 120] width 126 height 135
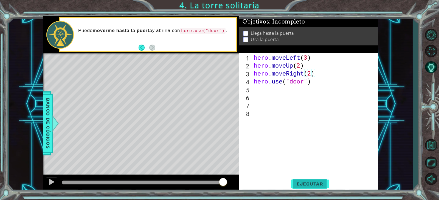
click at [318, 182] on span "Ejecutar" at bounding box center [310, 184] width 38 height 5
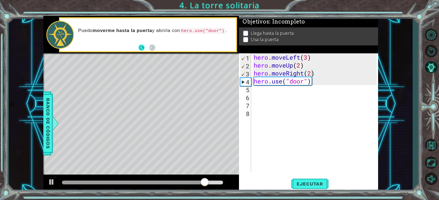
click at [142, 48] on button "Back" at bounding box center [144, 48] width 11 height 6
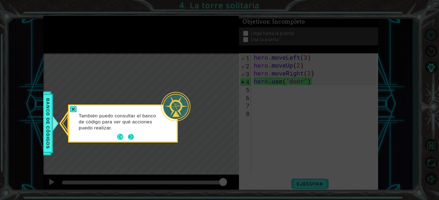
click at [131, 138] on button "Next" at bounding box center [131, 137] width 6 height 6
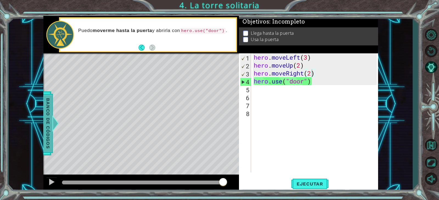
click at [49, 125] on span "Banco de códigos" at bounding box center [47, 123] width 9 height 57
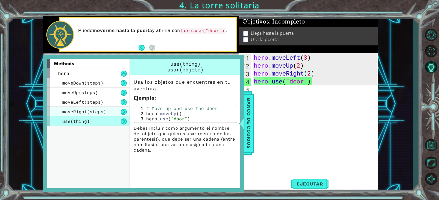
click at [83, 114] on span "moveRight(steps)" at bounding box center [84, 112] width 44 height 6
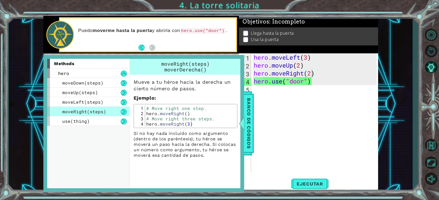
click at [89, 108] on div "moveRight(steps)" at bounding box center [88, 112] width 82 height 10
click at [95, 103] on span "moveLeft(steps)" at bounding box center [82, 102] width 41 height 6
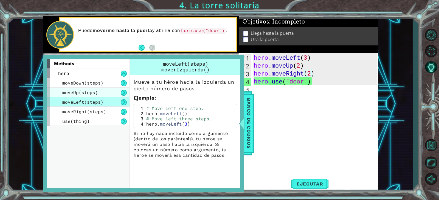
click at [85, 90] on span "moveUp(steps)" at bounding box center [80, 93] width 36 height 6
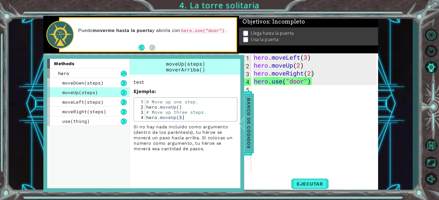
click at [252, 113] on span "Banco de códigos" at bounding box center [248, 123] width 9 height 57
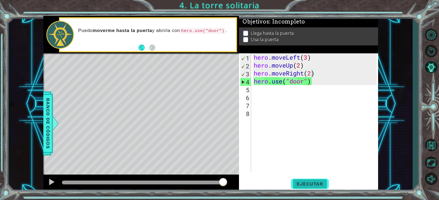
click at [303, 183] on span "Ejecutar" at bounding box center [310, 184] width 38 height 5
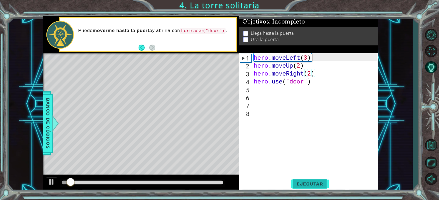
click at [304, 183] on span "Ejecutar" at bounding box center [310, 184] width 38 height 5
click at [47, 182] on button at bounding box center [51, 182] width 11 height 11
click at [307, 60] on div "hero . moveLeft ( 3 ) hero . moveUp ( 2 ) hero . moveRight ( 2 ) hero . use ( "…" at bounding box center [316, 120] width 126 height 135
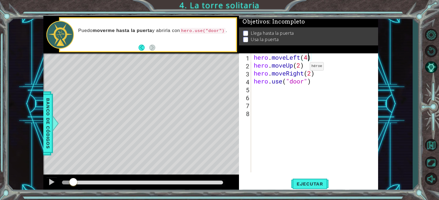
click at [301, 68] on div "hero . moveLeft ( 4 ) hero . moveUp ( 2 ) hero . moveRight ( 2 ) hero . use ( "…" at bounding box center [316, 120] width 126 height 135
click at [311, 75] on div "hero . moveLeft ( 4 ) hero . moveUp ( 2 ) hero . moveRight ( 2 ) hero . use ( "…" at bounding box center [316, 120] width 126 height 135
click at [304, 187] on span "Ejecutar" at bounding box center [310, 184] width 38 height 5
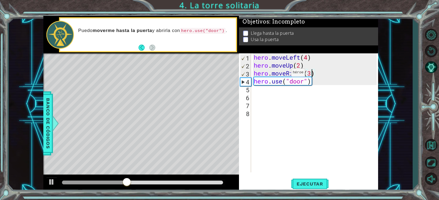
click at [282, 74] on div "hero . moveLeft ( 4 ) hero . moveUp ( 2 ) hero . moveRight ( 3 ) hero . use ( "…" at bounding box center [316, 120] width 126 height 135
click at [249, 73] on div "3" at bounding box center [245, 74] width 11 height 8
click at [311, 74] on div "hero . moveLeft ( 4 ) hero . moveUp ( 2 ) hero . moveRight ( 3 ) hero . use ( "…" at bounding box center [316, 120] width 126 height 135
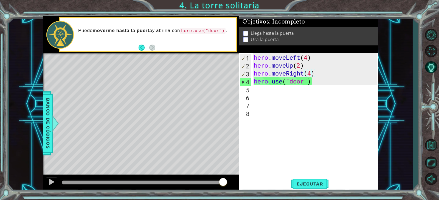
click at [315, 193] on div "1 ההההההההההההההההההההההההההההההההההההההההההההההההההההההההההההההההההההההההההההה…" at bounding box center [219, 100] width 439 height 200
click at [323, 185] on span "Ejecutar" at bounding box center [310, 184] width 38 height 5
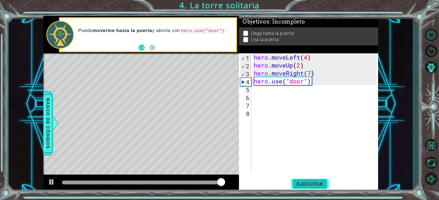
click at [317, 187] on span "Ejecutar" at bounding box center [310, 184] width 38 height 5
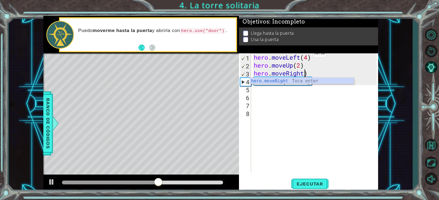
scroll to position [0, 2]
click at [315, 74] on div "hero . moveLeft ( 4 ) hero . moveUp ( 2 ) hero . moveRight ) hero . use ( "door…" at bounding box center [316, 120] width 126 height 135
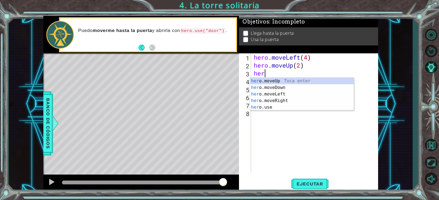
scroll to position [0, 0]
type textarea "h"
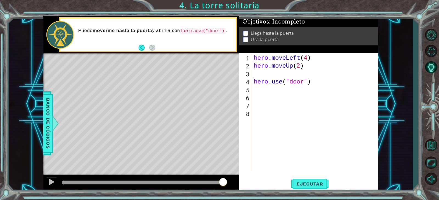
click at [307, 125] on div "hero . moveLeft ( 4 ) hero . moveUp ( 2 ) hero . use ( "door" )" at bounding box center [316, 120] width 126 height 135
click at [283, 78] on div "hero . moveLeft ( 4 ) hero . moveUp ( 2 ) hero . use ( "door" )" at bounding box center [316, 120] width 126 height 135
type textarea "hero.use("door")"
click at [283, 75] on div "hero . moveLeft ( 4 ) hero . moveUp ( 2 ) hero . use ( "door" )" at bounding box center [316, 120] width 126 height 135
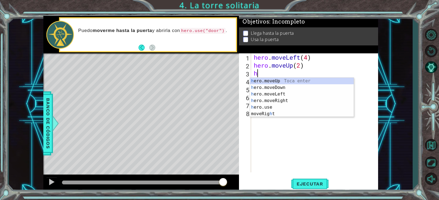
type textarea "her"
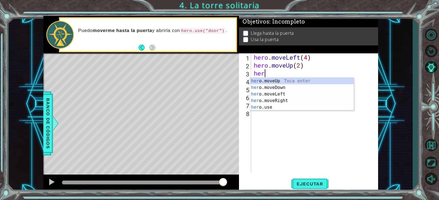
scroll to position [0, 0]
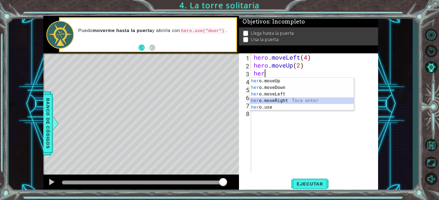
click at [281, 101] on div "her o.moveUp Toca enter her o.moveDown Toca enter her o.moveLeft [PERSON_NAME] …" at bounding box center [302, 101] width 104 height 46
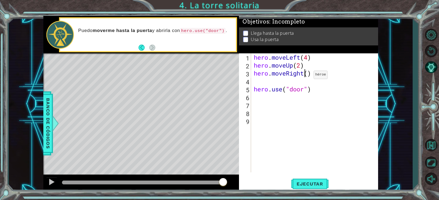
click at [305, 76] on div "hero . moveLeft ( 4 ) hero . moveUp ( 2 ) hero . moveRight ( ) hero . use ( "do…" at bounding box center [316, 120] width 126 height 135
click at [307, 76] on div "hero . moveLeft ( 4 ) hero . moveUp ( 2 ) hero . moveRight ( ) hero . use ( "do…" at bounding box center [316, 120] width 126 height 135
click at [327, 185] on span "Ejecutar" at bounding box center [310, 184] width 38 height 5
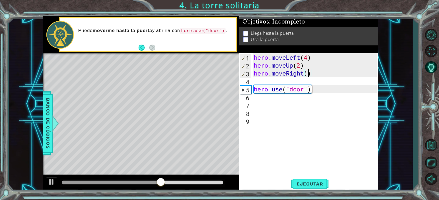
click at [316, 75] on div "hero . moveLeft ( 4 ) hero . moveUp ( 2 ) hero . moveRight ( ) hero . use ( "do…" at bounding box center [316, 120] width 126 height 135
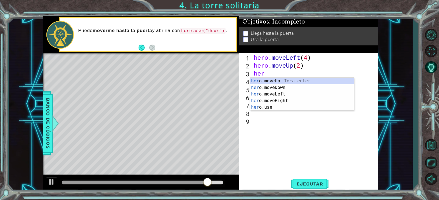
scroll to position [0, 0]
type textarea "h"
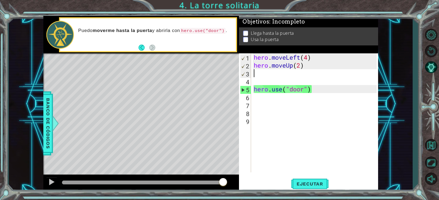
click at [324, 91] on div "hero . moveLeft ( 4 ) hero . moveUp ( 2 ) hero . use ( "door" )" at bounding box center [316, 120] width 126 height 135
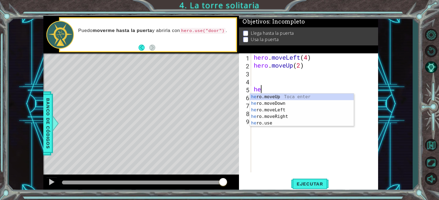
type textarea "h"
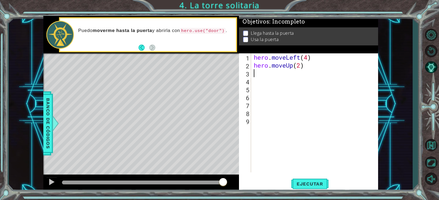
click at [302, 74] on div "hero . moveLeft ( 4 ) hero . moveUp ( 2 )" at bounding box center [316, 120] width 126 height 135
click at [308, 58] on div "hero . moveLeft ( 4 ) hero . moveUp ( 2 )" at bounding box center [316, 120] width 126 height 135
type textarea "hero.moveLeft(3)"
click at [307, 84] on div "hero . moveLeft ( 3 ) hero . moveUp ( 2 )" at bounding box center [316, 120] width 126 height 135
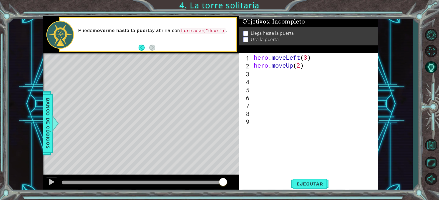
scroll to position [0, 0]
click at [297, 79] on div "hero . moveLeft ( 3 ) hero . moveUp ( 2 )" at bounding box center [316, 120] width 126 height 135
click at [285, 73] on div "hero . moveLeft ( 3 ) hero . moveUp ( 2 )" at bounding box center [316, 120] width 126 height 135
click at [306, 183] on span "Ejecutar" at bounding box center [310, 184] width 38 height 5
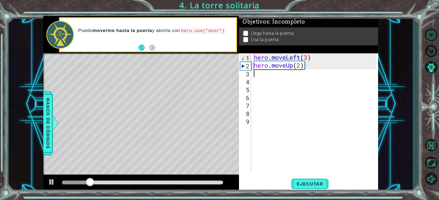
click at [260, 74] on div "hero . moveLeft ( 3 ) hero . moveUp ( 2 )" at bounding box center [316, 120] width 126 height 135
click at [300, 65] on div "hero . moveLeft ( 3 ) hero . moveUp ( 2 )" at bounding box center [316, 120] width 126 height 135
type textarea "hero.moveUp(2)"
click at [280, 75] on div "hero . moveLeft ( 3 ) hero . moveUp ( 2 )" at bounding box center [316, 120] width 126 height 135
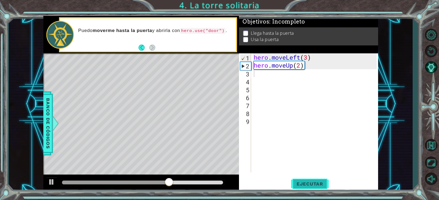
click at [318, 185] on span "Ejecutar" at bounding box center [310, 184] width 38 height 5
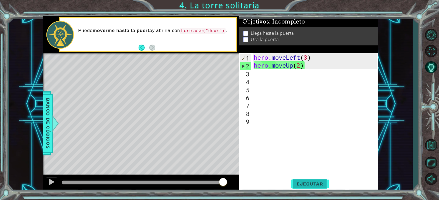
click at [313, 180] on button "Ejecutar" at bounding box center [310, 184] width 38 height 14
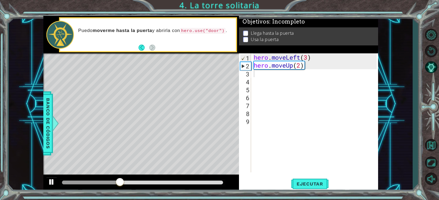
drag, startPoint x: 109, startPoint y: 186, endPoint x: 53, endPoint y: 182, distance: 55.8
click at [64, 183] on div at bounding box center [142, 183] width 165 height 8
click at [51, 182] on div at bounding box center [51, 182] width 7 height 7
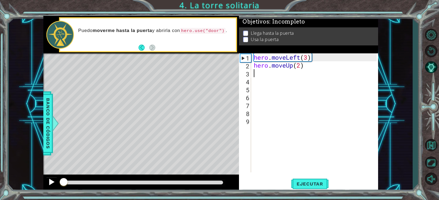
drag, startPoint x: 133, startPoint y: 182, endPoint x: 52, endPoint y: 183, distance: 80.6
click at [53, 183] on div at bounding box center [141, 184] width 196 height 18
click at [262, 75] on div "hero . moveLeft ( 3 ) hero . moveUp ( 2 )" at bounding box center [316, 120] width 126 height 135
click at [256, 76] on div "hero . moveLeft ( 3 ) hero . moveUp ( 2 )" at bounding box center [316, 120] width 126 height 135
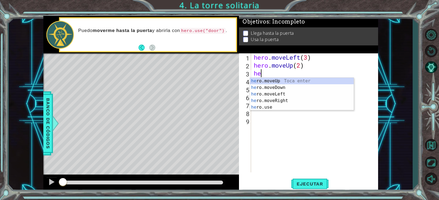
scroll to position [0, 0]
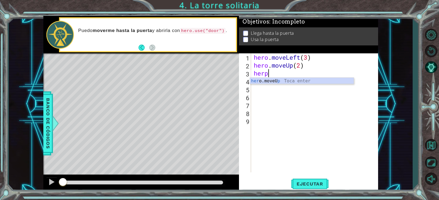
type textarea "her"
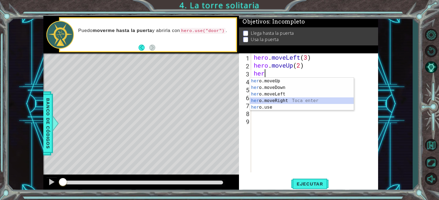
click at [265, 103] on div "her o.moveUp Toca enter her o.moveDown Toca enter her o.moveLeft [PERSON_NAME] …" at bounding box center [302, 101] width 104 height 46
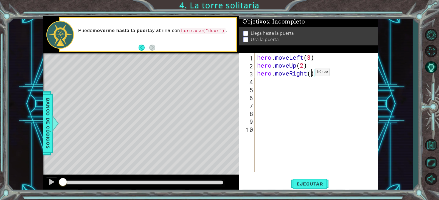
drag, startPoint x: 310, startPoint y: 74, endPoint x: 314, endPoint y: 71, distance: 4.5
click at [311, 74] on div "hero . moveLeft ( 3 ) hero . moveUp ( 2 ) hero . moveRight ( )" at bounding box center [317, 120] width 123 height 135
type textarea "hero.moveRight(3)"
click at [266, 81] on div "hero . moveLeft ( 3 ) hero . moveUp ( 2 ) hero . moveRight ( 3 )" at bounding box center [317, 120] width 123 height 135
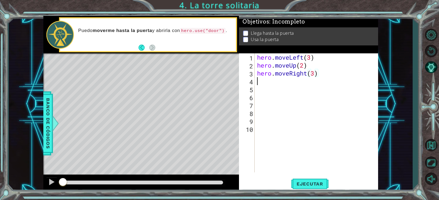
scroll to position [0, 0]
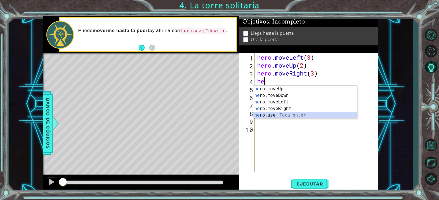
click at [269, 115] on div "he ro.moveUp Toca enter he ro.moveDown Toca enter he ro.moveLeft Toca enter he …" at bounding box center [305, 109] width 104 height 46
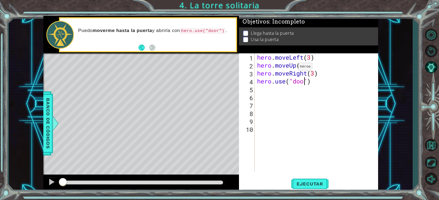
scroll to position [0, 2]
type textarea "hero.use("door")"
click at [318, 183] on span "Ejecutar" at bounding box center [310, 184] width 38 height 5
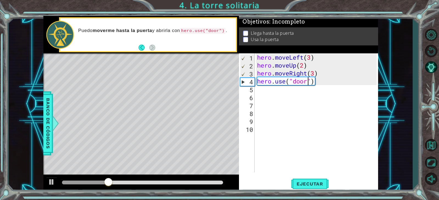
click at [321, 88] on div "hero . moveLeft ( 3 ) hero . moveUp ( 2 ) hero . moveRight ( 3 ) hero . use ( "…" at bounding box center [317, 120] width 123 height 135
click at [301, 127] on div "hero . moveLeft ( 3 ) hero . moveUp ( 2 ) hero . moveRight ( 3 ) hero . use ( "…" at bounding box center [317, 120] width 123 height 135
click at [302, 184] on span "Ejecutar" at bounding box center [310, 184] width 38 height 5
click at [53, 183] on div at bounding box center [51, 182] width 7 height 7
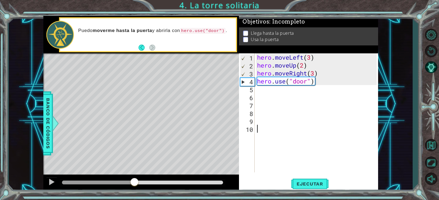
click at [322, 92] on div "hero . moveLeft ( 3 ) hero . moveUp ( 2 ) hero . moveRight ( 3 ) hero . use ( "…" at bounding box center [317, 120] width 123 height 135
click at [325, 180] on button "Ejecutar" at bounding box center [310, 184] width 38 height 14
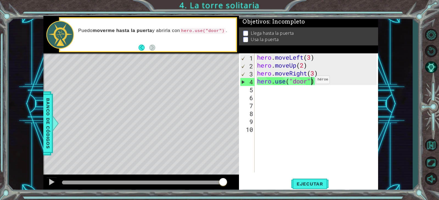
click at [311, 81] on div "hero . moveLeft ( 3 ) hero . moveUp ( 2 ) hero . moveRight ( 3 ) hero . use ( "…" at bounding box center [317, 120] width 123 height 135
type textarea "hero.use("door")"
click at [315, 80] on div "hero . moveLeft ( 3 ) hero . moveUp ( 2 ) hero . moveRight ( 3 ) hero . use ( "…" at bounding box center [317, 120] width 123 height 135
click at [287, 96] on div "hero . moveLeft ( 3 ) hero . moveUp ( 2 ) hero . moveRight ( 3 ) hero . use ( "…" at bounding box center [317, 120] width 123 height 135
click at [320, 185] on span "Ejecutar" at bounding box center [310, 184] width 38 height 5
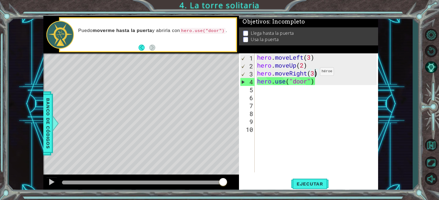
click at [315, 73] on div "hero . moveLeft ( 3 ) hero . moveUp ( 2 ) hero . moveRight ( 3 ) hero . use ( "…" at bounding box center [317, 120] width 123 height 135
click at [322, 77] on div "hero . moveLeft ( 3 ) hero . moveUp ( 2 ) hero . moveRight ( 3 ) hero . use ( "…" at bounding box center [317, 120] width 123 height 135
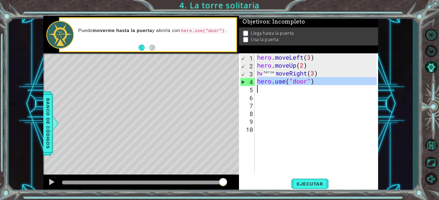
drag, startPoint x: 251, startPoint y: 81, endPoint x: 253, endPoint y: 92, distance: 11.4
type textarea "hero.use("door")"
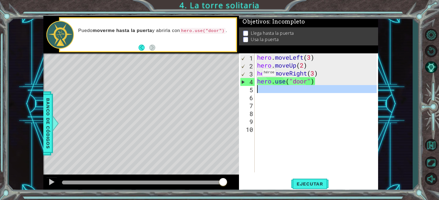
click at [253, 87] on div "5" at bounding box center [247, 90] width 15 height 8
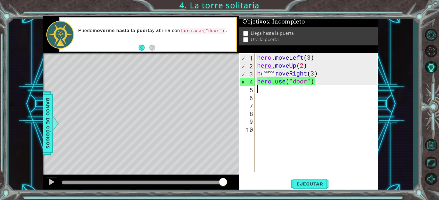
click at [252, 90] on div "5" at bounding box center [247, 90] width 15 height 8
click at [250, 90] on div "5" at bounding box center [247, 90] width 15 height 8
click at [242, 80] on div "4" at bounding box center [247, 82] width 14 height 8
click at [243, 82] on div "4" at bounding box center [247, 82] width 14 height 8
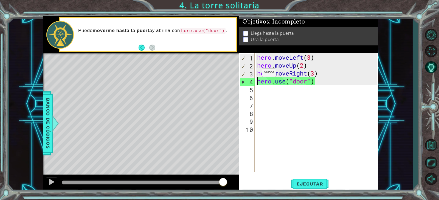
type textarea "hero.use("door")"
click at [243, 82] on div "4" at bounding box center [247, 82] width 14 height 8
click at [328, 85] on div "hero . moveLeft ( 3 ) hero . moveUp ( 2 ) hero . moveRight ( 3 ) hero . use ( "…" at bounding box center [317, 120] width 123 height 135
click at [244, 73] on div "3" at bounding box center [247, 74] width 14 height 8
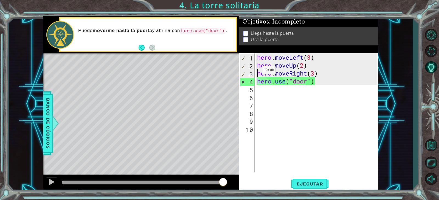
click at [251, 72] on div "3" at bounding box center [247, 74] width 14 height 8
click at [343, 81] on div "hero . moveLeft ( 3 ) hero . moveUp ( 2 ) hero . moveRight ( 3 ) hero . use ( "…" at bounding box center [317, 120] width 123 height 135
click at [301, 71] on div "hero . moveLeft ( 3 ) hero . moveUp ( 2 ) hero . moveRight ( 3 ) hero . use ( "…" at bounding box center [317, 120] width 123 height 135
click at [318, 73] on div "hero . moveLeft ( 3 ) hero . moveUp ( 2 ) hero . moveRight ( 3 ) hero . use ( "…" at bounding box center [317, 120] width 123 height 135
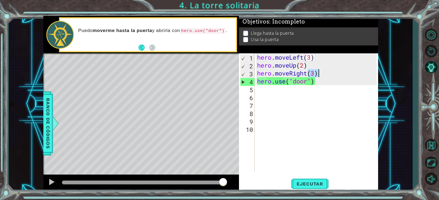
click at [320, 73] on div "hero . moveLeft ( 3 ) hero . moveUp ( 2 ) hero . moveRight ( 3 ) hero . use ( "…" at bounding box center [316, 112] width 120 height 119
click at [319, 84] on div "hero . moveLeft ( 3 ) hero . moveUp ( 2 ) hero . moveRight ( 3 ) hero . use ( "…" at bounding box center [317, 120] width 123 height 135
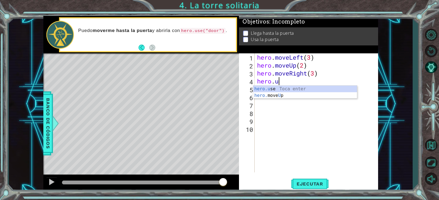
type textarea "hero"
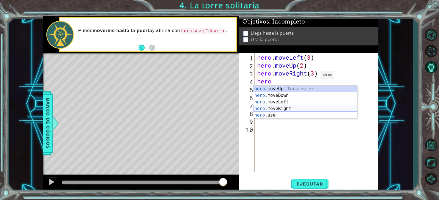
click at [289, 107] on div "hero .moveUp Toca enter hero .moveDown Toca enter hero .moveLeft Toca enter her…" at bounding box center [305, 109] width 104 height 46
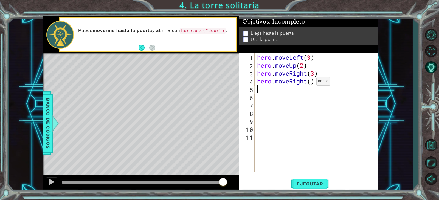
click at [311, 83] on div "hero . moveLeft ( 3 ) hero . moveUp ( 2 ) hero . moveRight ( 3 ) hero . moveRig…" at bounding box center [317, 120] width 123 height 135
type textarea "hero.moveRight(2)"
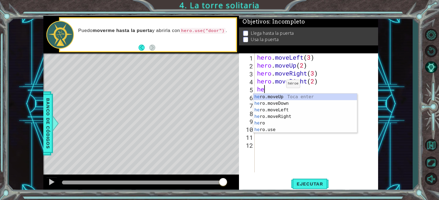
scroll to position [0, 0]
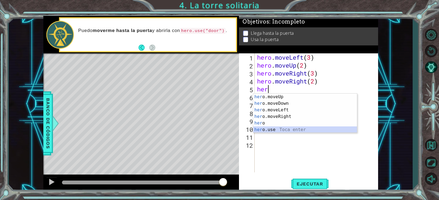
click at [273, 130] on div "her o.moveUp Toca enter her o.moveDown Toca enter her o.moveLeft [PERSON_NAME] …" at bounding box center [305, 120] width 104 height 53
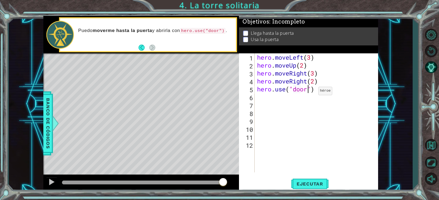
scroll to position [0, 2]
click at [314, 82] on div "hero . moveLeft ( 3 ) hero . moveUp ( 2 ) hero . moveRight ( 3 ) hero . moveRig…" at bounding box center [317, 120] width 123 height 135
type textarea "hero.moveRight(2)"
click at [311, 190] on button "Ejecutar" at bounding box center [310, 184] width 38 height 14
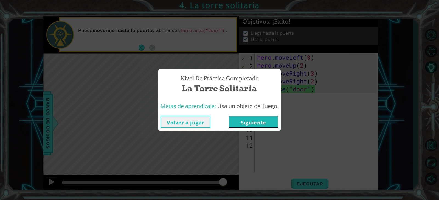
click at [255, 122] on button "Siguiente" at bounding box center [253, 122] width 50 height 12
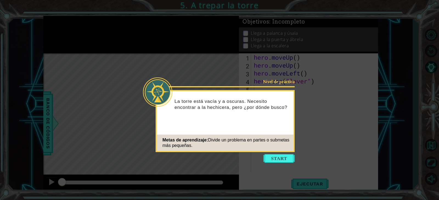
click at [281, 156] on button "Start" at bounding box center [278, 158] width 31 height 9
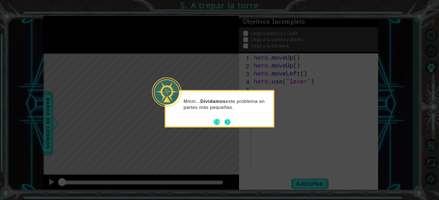
click at [231, 121] on div "Mmm... Dividamos este problema en partes más pequeñas." at bounding box center [220, 109] width 110 height 38
click at [228, 120] on button "Next" at bounding box center [227, 122] width 6 height 6
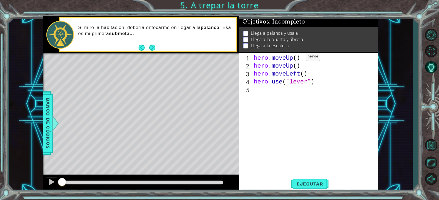
click at [298, 58] on div "hero . moveUp ( ) hero . moveUp ( ) hero . moveLeft ( ) hero . use ( "lever" )" at bounding box center [316, 120] width 126 height 135
click at [320, 189] on button "Ejecutar" at bounding box center [310, 184] width 38 height 14
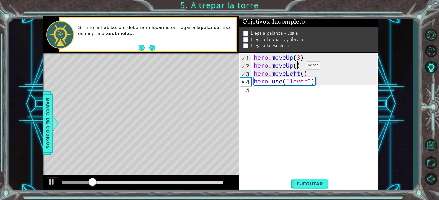
click at [298, 67] on div "hero . moveUp ( 3 ) hero . moveUp ( ) hero . moveLeft ( ) hero . use ( "lever" )" at bounding box center [316, 120] width 126 height 135
click at [317, 182] on span "Ejecutar" at bounding box center [310, 184] width 38 height 5
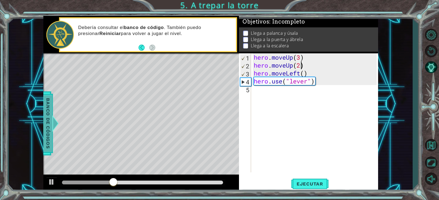
click at [50, 124] on span "Banco de códigos" at bounding box center [48, 123] width 9 height 57
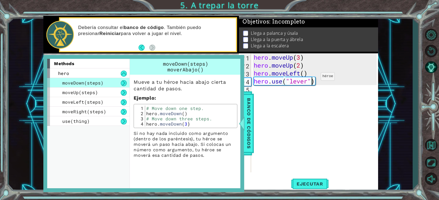
click at [312, 78] on div "hero . moveUp ( 3 ) hero . moveUp ( 2 ) hero . moveLeft ( ) hero . use ( "lever…" at bounding box center [316, 120] width 126 height 135
click at [245, 121] on div at bounding box center [241, 123] width 7 height 16
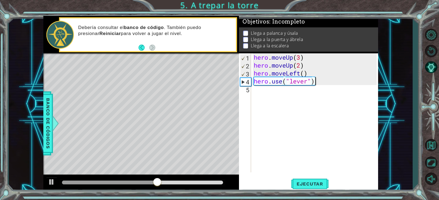
click at [317, 80] on div "hero . moveUp ( 3 ) hero . moveUp ( 2 ) hero . moveLeft ( ) hero . use ( "lever…" at bounding box center [316, 120] width 126 height 135
click at [316, 76] on div "hero . moveUp ( 3 ) hero . moveUp ( 2 ) hero . moveLeft ( ) hero . use ( "lever…" at bounding box center [316, 120] width 126 height 135
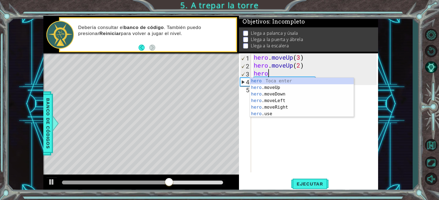
scroll to position [0, 0]
type textarea "h"
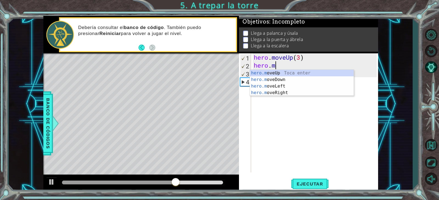
type textarea "her"
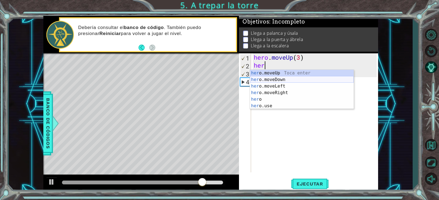
click at [294, 78] on div "her o.moveUp Toca enter her o.moveDown Toca enter her o.moveLeft [PERSON_NAME] …" at bounding box center [302, 96] width 104 height 53
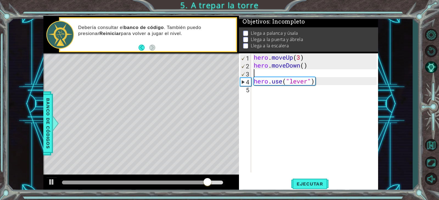
click at [306, 67] on div "hero . moveUp ( 3 ) hero . moveDown ( ) hero . use ( "lever" )" at bounding box center [316, 120] width 126 height 135
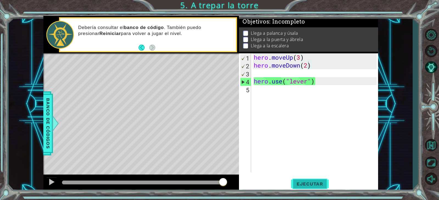
click at [306, 180] on button "Ejecutar" at bounding box center [310, 184] width 38 height 14
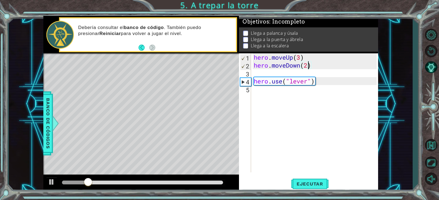
click at [315, 66] on div "hero . moveUp ( 3 ) hero . moveDown ( 2 ) hero . use ( "lever" )" at bounding box center [316, 120] width 126 height 135
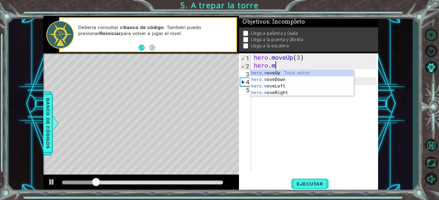
scroll to position [0, 0]
type textarea "h"
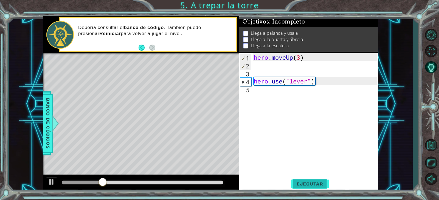
click at [307, 186] on span "Ejecutar" at bounding box center [310, 184] width 38 height 5
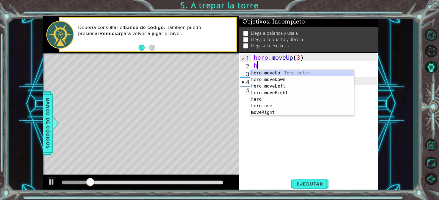
type textarea "he"
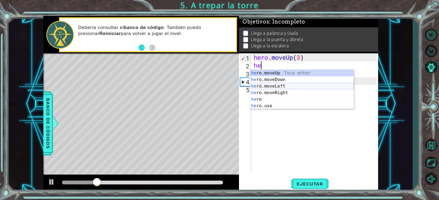
click at [273, 87] on div "he ro.moveUp Toca enter he ro.moveDown Toca enter he ro.moveLeft Toca enter he …" at bounding box center [302, 96] width 104 height 53
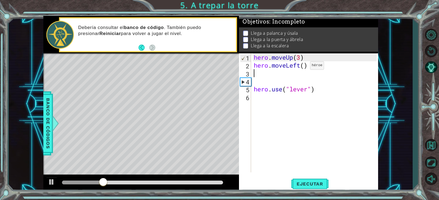
click at [302, 67] on div "hero . moveUp ( 3 ) hero . moveLeft ( ) hero . use ( "lever" )" at bounding box center [316, 120] width 126 height 135
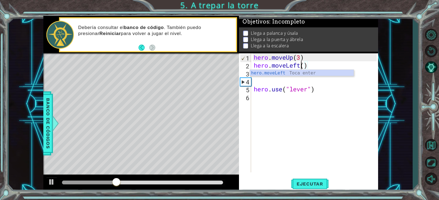
scroll to position [0, 2]
click at [306, 66] on div "hero . moveUp ( 3 ) hero . moveLeft ( ) hero . use ( "lever" )" at bounding box center [316, 120] width 126 height 135
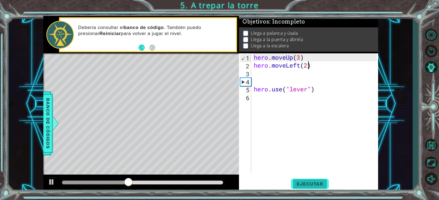
type textarea "hero.moveLeft(2)"
click at [318, 186] on span "Ejecutar" at bounding box center [310, 184] width 38 height 5
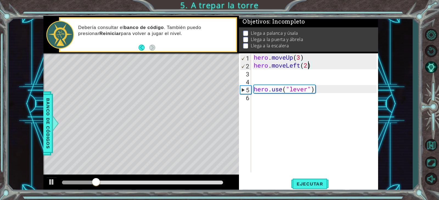
click at [262, 75] on div "hero . moveUp ( 3 ) hero . moveLeft ( 2 ) hero . use ( "lever" )" at bounding box center [316, 120] width 126 height 135
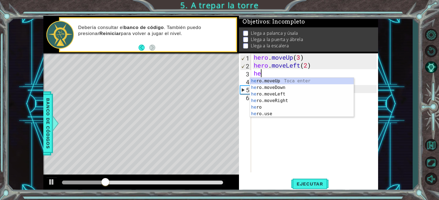
scroll to position [0, 0]
type textarea "hero"
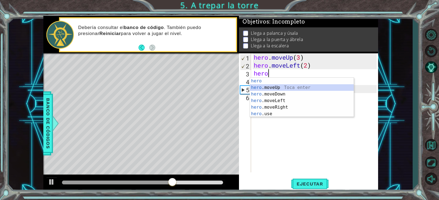
click at [278, 90] on div "hero Toca enter hero .moveUp Toca enter hero .moveDown Toca enter hero .moveLef…" at bounding box center [302, 104] width 104 height 53
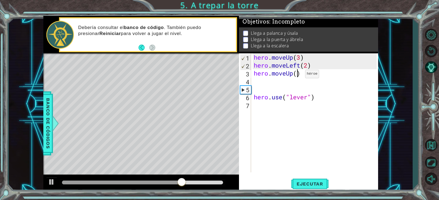
click at [297, 75] on div "hero . moveUp ( 3 ) hero . moveLeft ( 2 ) hero . moveUp ( ) hero . use ( "lever…" at bounding box center [316, 120] width 126 height 135
click at [310, 185] on span "Ejecutar" at bounding box center [310, 184] width 38 height 5
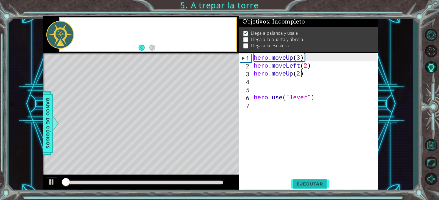
scroll to position [2, 0]
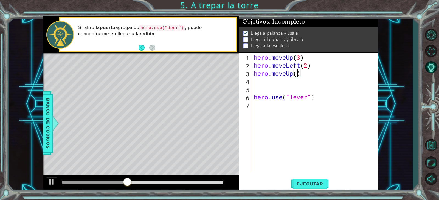
click at [301, 74] on div "hero . moveUp ( 3 ) hero . moveLeft ( 2 ) hero . moveUp ( ) hero . use ( "lever…" at bounding box center [316, 120] width 126 height 135
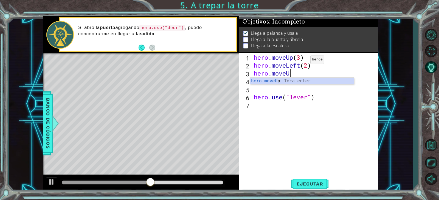
type textarea "hero."
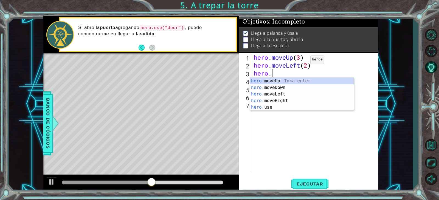
scroll to position [0, 1]
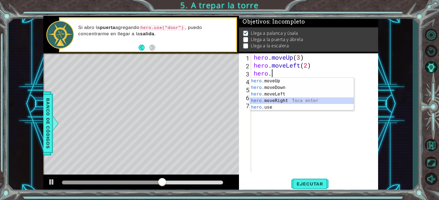
click at [290, 102] on div "hero. moveUp Toca enter hero. moveDown Toca enter hero. moveLeft Toca enter her…" at bounding box center [302, 101] width 104 height 46
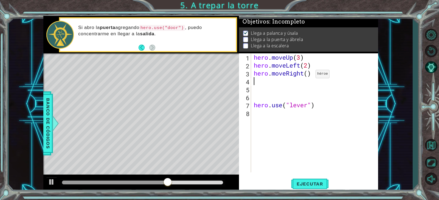
click at [309, 76] on div "hero . moveUp ( 3 ) hero . moveLeft ( 2 ) hero . moveRight ( ) hero . use ( "le…" at bounding box center [316, 120] width 126 height 135
type textarea "hero.moveRight(4)"
click at [301, 181] on button "Ejecutar" at bounding box center [310, 184] width 38 height 14
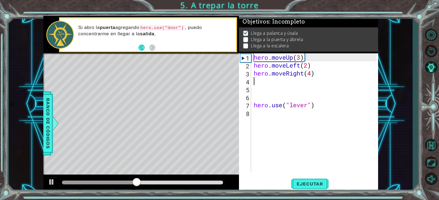
click at [290, 83] on div "hero . moveUp ( 3 ) hero . moveLeft ( 2 ) hero . moveRight ( 4 ) hero . use ( "…" at bounding box center [316, 120] width 126 height 135
click at [313, 73] on div "hero . moveUp ( 3 ) hero . moveLeft ( 2 ) hero . moveRight ( 4 ) hero . use ( "…" at bounding box center [316, 120] width 126 height 135
type textarea "hero.moveRight(4)"
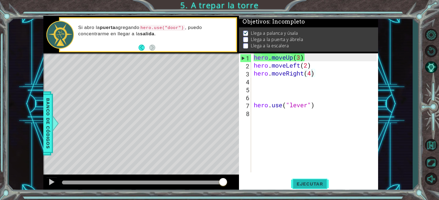
click at [313, 182] on span "Ejecutar" at bounding box center [310, 184] width 38 height 5
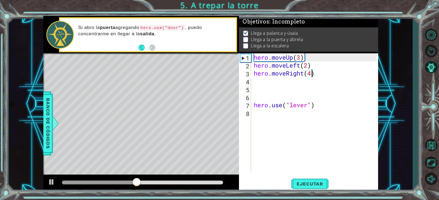
click at [314, 78] on div "hero . moveUp ( 3 ) hero . moveLeft ( 2 ) hero . moveRight ( 4 ) hero . use ( "…" at bounding box center [316, 120] width 126 height 135
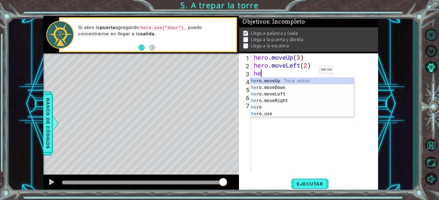
type textarea "h"
type textarea "hero.moveLeft(2)"
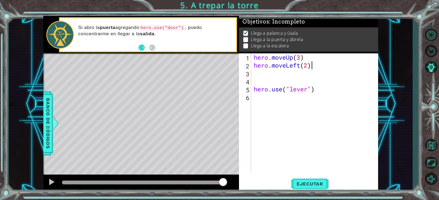
click at [278, 72] on div "hero . moveUp ( 3 ) hero . moveLeft ( 2 ) hero . use ( "lever" )" at bounding box center [316, 120] width 126 height 135
click at [285, 73] on div "hero . moveUp ( 3 ) hero . moveLeft ( 2 ) hero . use ( "lever" )" at bounding box center [316, 120] width 126 height 135
click at [279, 108] on div "hero . moveUp ( 3 ) hero . moveLeft ( 2 ) hero . use ( "lever" )" at bounding box center [316, 120] width 126 height 135
click at [320, 92] on div "hero . moveUp ( 3 ) hero . moveLeft ( 2 ) hero . use ( "lever" )" at bounding box center [316, 120] width 126 height 135
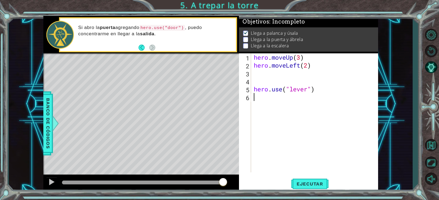
type textarea "hero.use("lever")"
drag, startPoint x: 320, startPoint y: 92, endPoint x: 253, endPoint y: 91, distance: 66.9
click at [253, 91] on div "hero . moveUp ( 3 ) hero . moveLeft ( 2 ) hero . use ( "lever" )" at bounding box center [316, 120] width 126 height 135
click at [281, 75] on div "hero . moveUp ( 3 ) hero . moveLeft ( 2 ) hero . use ( "lever" )" at bounding box center [316, 120] width 126 height 135
paste textarea "hero.use("lever")"
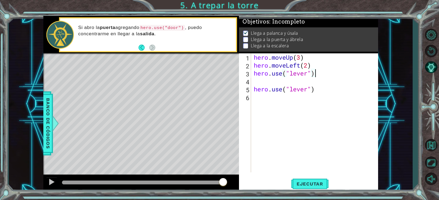
click at [318, 89] on div "hero . moveUp ( 3 ) hero . moveLeft ( 2 ) hero . use ( "lever" ) hero . use ( "…" at bounding box center [316, 120] width 126 height 135
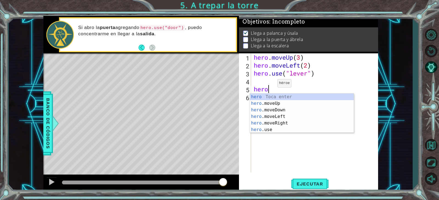
type textarea "h"
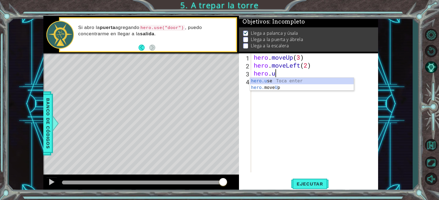
type textarea "h"
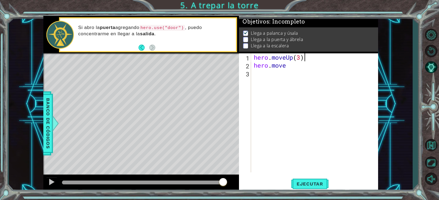
click at [323, 60] on div "hero . moveUp ( 3 ) hero . move" at bounding box center [316, 120] width 126 height 135
click at [313, 69] on div "hero . moveUp ( 3 ) hero . move" at bounding box center [316, 120] width 126 height 135
type textarea "hero.moveu"
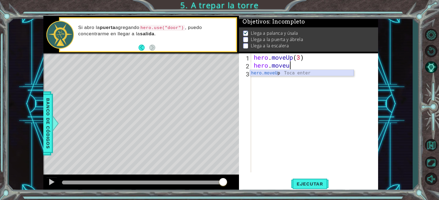
click at [301, 72] on div "hero.moveU p Toca enter" at bounding box center [302, 80] width 104 height 20
click at [296, 67] on div "hero . moveUp ( 3 ) hero . moveUp ( )" at bounding box center [316, 120] width 126 height 135
click at [304, 67] on div "hero . moveUp ( 3 ) hero . moveUp ( )" at bounding box center [316, 120] width 126 height 135
type textarea "hero.move"
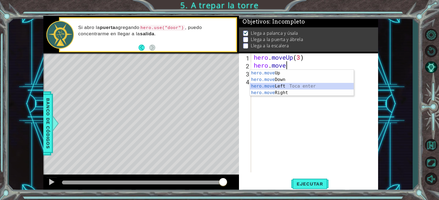
click at [280, 87] on div "hero.move Up Toca enter hero.move Down Toca enter hero.move Left Toca enter her…" at bounding box center [302, 89] width 104 height 39
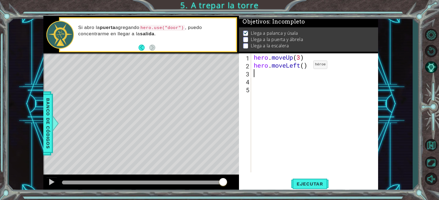
click at [305, 66] on div "hero . moveUp ( 3 ) hero . moveLeft ( )" at bounding box center [316, 120] width 126 height 135
type textarea "hero.moveLeft(2)"
click at [276, 73] on div "hero . moveUp ( 3 ) hero . moveLeft ( 2 )" at bounding box center [316, 120] width 126 height 135
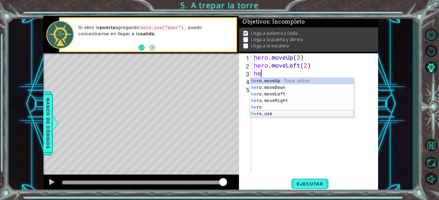
click at [272, 115] on div "he ro.moveUp Toca enter he ro.moveDown Toca enter he ro.moveLeft Toca enter he …" at bounding box center [302, 104] width 104 height 53
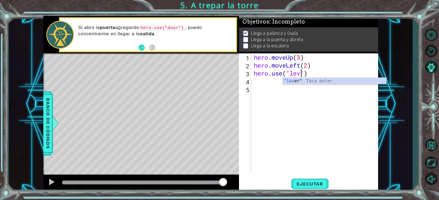
scroll to position [0, 2]
type textarea "hero.use("lever")"
click at [292, 80] on div ""lever " Toca enter" at bounding box center [334, 88] width 104 height 20
click at [272, 83] on div "hero . moveUp ( 3 ) hero . moveLeft ( 2 ) hero . use ( "lever" )" at bounding box center [316, 120] width 126 height 135
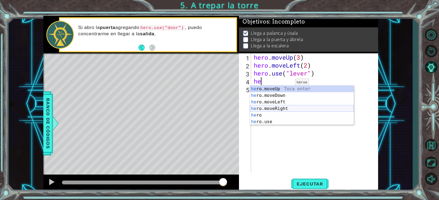
type textarea "her"
click at [284, 107] on div "her o.moveUp Toca enter her o.moveDown Toca enter her o.moveLeft [PERSON_NAME] …" at bounding box center [302, 112] width 104 height 53
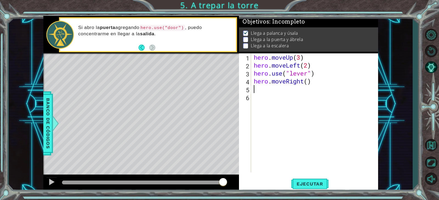
scroll to position [0, 0]
click at [306, 84] on div "hero . moveUp ( 3 ) hero . moveLeft ( 2 ) hero . use ( "lever" ) hero . moveRig…" at bounding box center [316, 120] width 126 height 135
click at [309, 82] on div "hero . moveUp ( 3 ) hero . moveLeft ( 2 ) hero . use ( "lever" ) hero . moveRig…" at bounding box center [316, 120] width 126 height 135
click at [297, 186] on span "Ejecutar" at bounding box center [310, 184] width 38 height 5
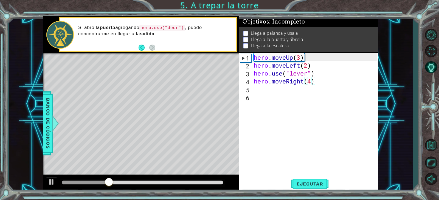
click at [316, 78] on div "hero . moveUp ( 3 ) hero . moveLeft ( 2 ) hero . use ( "lever" ) hero . moveRig…" at bounding box center [316, 120] width 126 height 135
click at [312, 82] on div "hero . moveUp ( 3 ) hero . moveLeft ( 2 ) hero . use ( "lever" ) hero . moveRig…" at bounding box center [316, 120] width 126 height 135
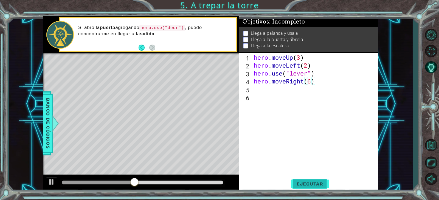
type textarea "hero.moveRight(6)"
click at [312, 185] on span "Ejecutar" at bounding box center [310, 184] width 38 height 5
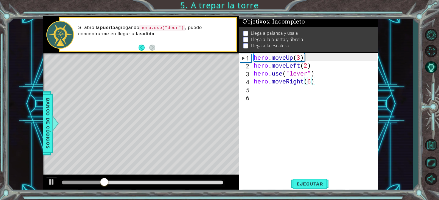
click at [319, 88] on div "hero . moveUp ( 3 ) hero . moveLeft ( 2 ) hero . use ( "lever" ) hero . moveRig…" at bounding box center [316, 120] width 126 height 135
click at [322, 82] on div "hero . moveUp ( 3 ) hero . moveLeft ( 2 ) hero . use ( "lever" ) hero . moveRig…" at bounding box center [316, 120] width 126 height 135
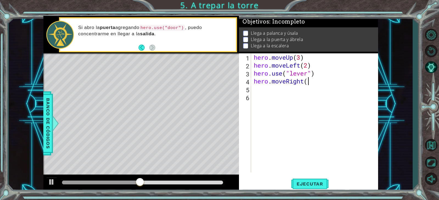
type textarea "hero.mov"
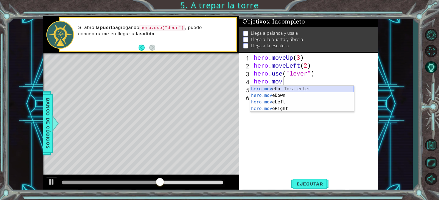
click at [281, 89] on div "hero.mov eUp Toca enter hero.mov eDown Toca enter hero.mov eLeft Toca enter her…" at bounding box center [302, 105] width 104 height 39
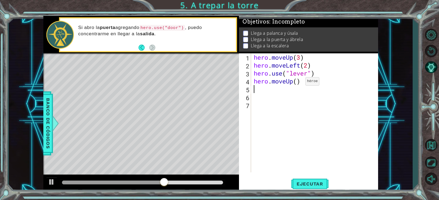
click at [297, 83] on div "hero . moveUp ( 3 ) hero . moveLeft ( 2 ) hero . use ( "lever" ) hero . moveUp …" at bounding box center [316, 120] width 126 height 135
click at [308, 182] on span "Ejecutar" at bounding box center [310, 184] width 38 height 5
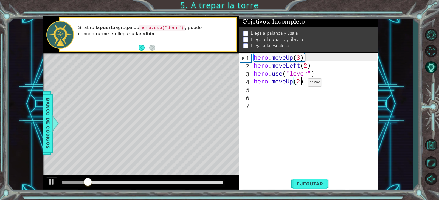
click at [299, 84] on div "hero . moveUp ( 3 ) hero . moveLeft ( 2 ) hero . use ( "lever" ) hero . moveUp …" at bounding box center [316, 120] width 126 height 135
click at [318, 77] on div "hero . moveUp ( 3 ) hero . moveLeft ( 2 ) hero . use ( "lever" ) hero . moveUp …" at bounding box center [316, 120] width 126 height 135
click at [305, 81] on div "hero . moveUp ( 3 ) hero . moveLeft ( 2 ) hero . use ( "lever" ) hero . moveUp …" at bounding box center [316, 120] width 126 height 135
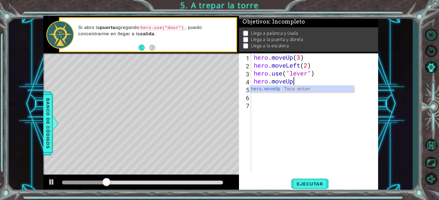
type textarea "hero.move"
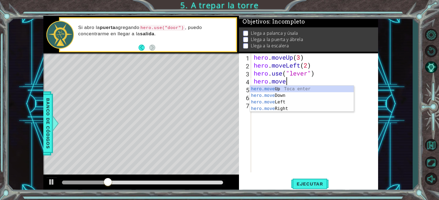
scroll to position [0, 1]
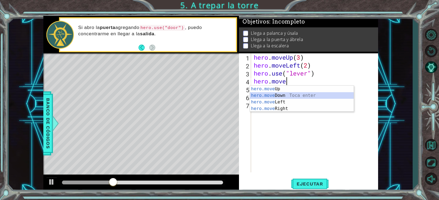
click at [284, 95] on div "hero.move Up Toca enter hero.move Down Toca enter hero.move Left Toca enter her…" at bounding box center [302, 105] width 104 height 39
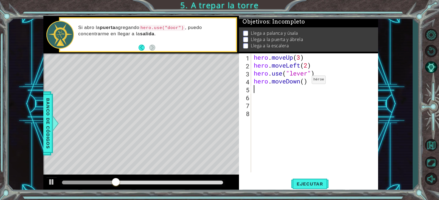
click at [304, 83] on div "hero . moveUp ( 3 ) hero . moveLeft ( 2 ) hero . use ( "lever" ) hero . moveDow…" at bounding box center [316, 120] width 126 height 135
click at [326, 181] on button "Ejecutar" at bounding box center [310, 184] width 38 height 14
click at [313, 180] on button "Ejecutar" at bounding box center [310, 184] width 38 height 14
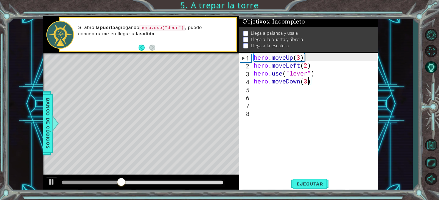
click at [315, 81] on div "hero . moveUp ( 3 ) hero . moveLeft ( 2 ) hero . use ( "lever" ) hero . moveDow…" at bounding box center [316, 120] width 126 height 135
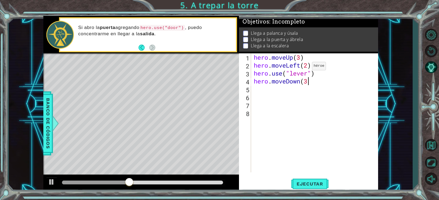
scroll to position [0, 2]
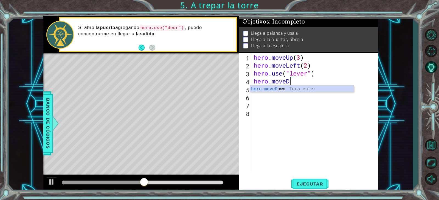
type textarea "hero.move"
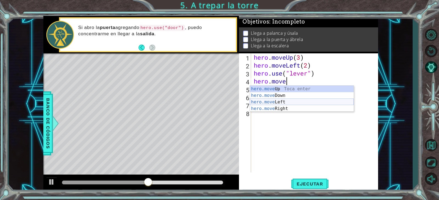
click at [292, 102] on div "hero.move Up Toca enter hero.move Down Toca enter hero.move Left Toca enter her…" at bounding box center [302, 105] width 104 height 39
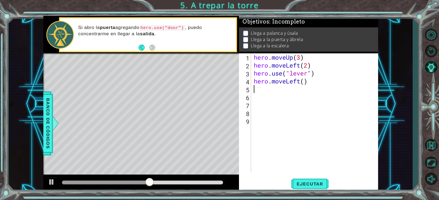
scroll to position [0, 0]
click at [304, 84] on div "hero . moveUp ( 3 ) hero . moveLeft ( 2 ) hero . use ( "lever" ) hero . moveLef…" at bounding box center [316, 120] width 126 height 135
click at [316, 179] on button "Ejecutar" at bounding box center [310, 184] width 38 height 14
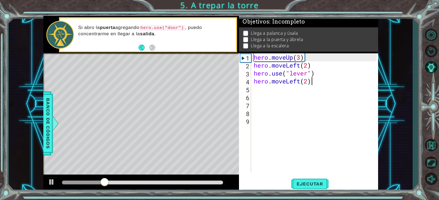
click at [316, 84] on div "hero . moveUp ( 3 ) hero . moveLeft ( 2 ) hero . use ( "lever" ) hero . moveLef…" at bounding box center [316, 120] width 126 height 135
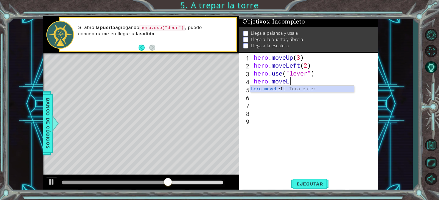
scroll to position [0, 1]
type textarea "hero.moveri"
click at [334, 86] on div "hero.moveRi ght Toca enter" at bounding box center [302, 96] width 104 height 20
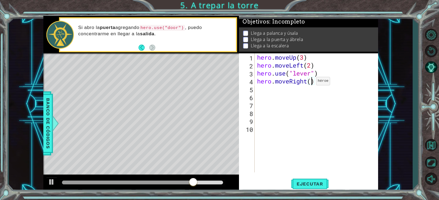
click at [311, 83] on div "hero . moveUp ( 3 ) hero . moveLeft ( 2 ) hero . use ( "lever" ) hero . moveRig…" at bounding box center [317, 120] width 123 height 135
type textarea "hero.moveRight(3)"
click at [307, 187] on button "Ejecutar" at bounding box center [310, 184] width 38 height 14
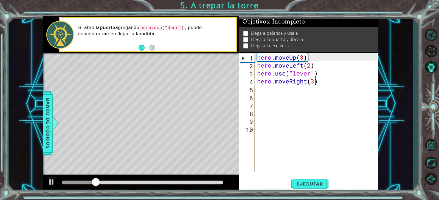
click at [304, 97] on div "hero . moveUp ( 3 ) hero . moveLeft ( 2 ) hero . use ( "lever" ) hero . moveRig…" at bounding box center [317, 120] width 123 height 135
drag, startPoint x: 304, startPoint y: 90, endPoint x: 303, endPoint y: 94, distance: 3.8
click at [305, 90] on div "hero . moveUp ( 3 ) hero . moveLeft ( 2 ) hero . use ( "lever" ) hero . moveRig…" at bounding box center [317, 120] width 123 height 135
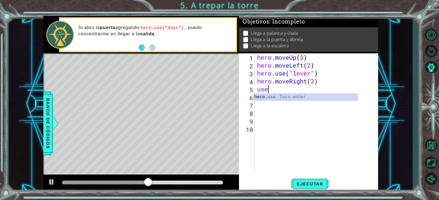
scroll to position [0, 0]
click at [284, 95] on div "hero. use Toca enter" at bounding box center [305, 104] width 104 height 20
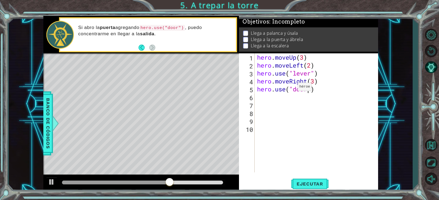
scroll to position [0, 2]
click at [318, 182] on span "Ejecutar" at bounding box center [310, 184] width 38 height 5
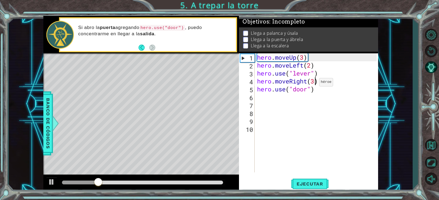
click at [314, 84] on div "hero . moveUp ( 3 ) hero . moveLeft ( 2 ) hero . use ( "lever" ) hero . moveRig…" at bounding box center [317, 120] width 123 height 135
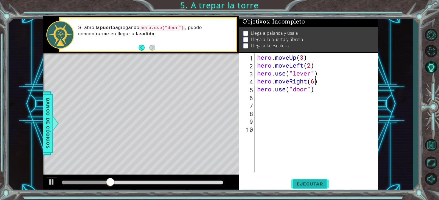
click at [313, 187] on span "Ejecutar" at bounding box center [310, 184] width 38 height 5
click at [307, 187] on span "Ejecutar" at bounding box center [310, 184] width 38 height 5
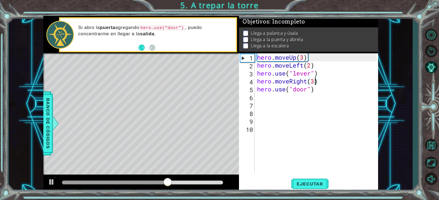
click at [322, 91] on div "hero . moveUp ( 3 ) hero . moveLeft ( 2 ) hero . use ( "lever" ) hero . moveRig…" at bounding box center [317, 120] width 123 height 135
type textarea "hero.use("door")"
drag, startPoint x: 322, startPoint y: 91, endPoint x: 255, endPoint y: 88, distance: 66.4
click at [255, 88] on div "hero.use("door") 1 2 3 4 5 6 7 8 9 10 hero . moveUp ( 3 ) hero . moveLeft ( 2 )…" at bounding box center [307, 112] width 137 height 119
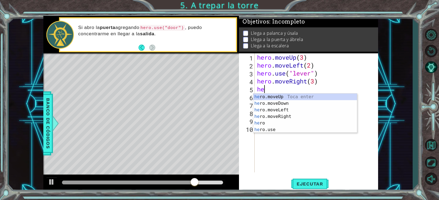
type textarea "her"
click at [271, 117] on div "her o.moveUp Toca enter her o.moveDown Toca enter her o.moveLeft [PERSON_NAME] …" at bounding box center [305, 120] width 104 height 53
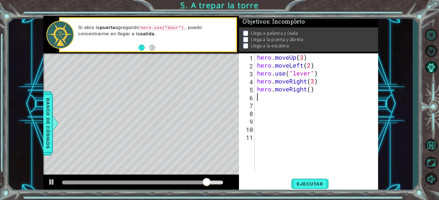
scroll to position [0, 0]
click at [312, 90] on div "hero . moveUp ( 3 ) hero . moveLeft ( 2 ) hero . use ( "lever" ) hero . moveRig…" at bounding box center [317, 120] width 123 height 135
click at [307, 180] on button "Ejecutar" at bounding box center [310, 184] width 38 height 14
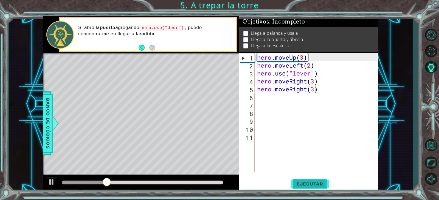
click at [316, 184] on span "Ejecutar" at bounding box center [310, 184] width 38 height 5
click at [309, 179] on button "Ejecutar" at bounding box center [310, 184] width 38 height 14
drag, startPoint x: 129, startPoint y: 181, endPoint x: 53, endPoint y: 183, distance: 76.0
click at [53, 183] on div at bounding box center [141, 184] width 196 height 18
click at [53, 183] on div at bounding box center [51, 182] width 7 height 7
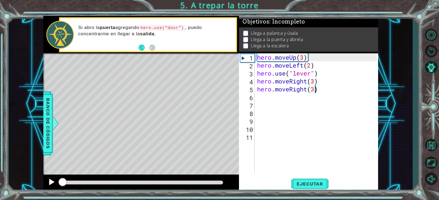
drag, startPoint x: 67, startPoint y: 180, endPoint x: 51, endPoint y: 181, distance: 15.4
click at [51, 181] on div at bounding box center [141, 184] width 196 height 18
drag, startPoint x: 303, startPoint y: 59, endPoint x: 301, endPoint y: 60, distance: 3.0
click at [301, 60] on div "hero . moveUp ( 3 ) hero . moveLeft ( 2 ) hero . use ( "lever" ) hero . moveRig…" at bounding box center [317, 120] width 123 height 135
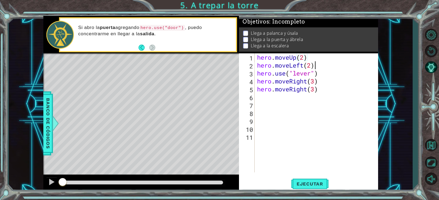
click at [333, 64] on div "hero . moveUp ( 2 ) hero . moveLeft ( 2 ) hero . use ( "lever" ) hero . moveRig…" at bounding box center [317, 120] width 123 height 135
click at [310, 66] on div "hero . moveUp ( 2 ) hero . moveLeft ( 2 ) hero . use ( "lever" ) hero . moveRig…" at bounding box center [317, 120] width 123 height 135
drag, startPoint x: 320, startPoint y: 90, endPoint x: 250, endPoint y: 92, distance: 70.0
click at [250, 92] on div "hero.moveLeft(1) 1 2 3 4 5 6 7 8 9 10 11 hero . moveUp ( 2 ) hero . moveLeft ( …" at bounding box center [307, 112] width 137 height 119
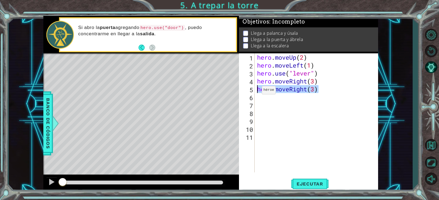
type textarea "hero.moveRight(3)"
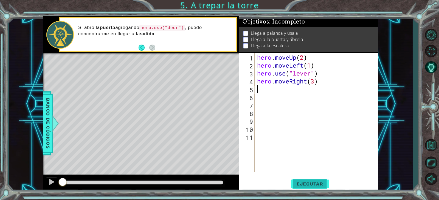
click at [321, 182] on span "Ejecutar" at bounding box center [310, 184] width 38 height 5
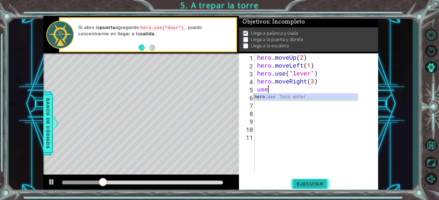
scroll to position [0, 0]
click at [287, 98] on div "hero. use Toca enter" at bounding box center [305, 104] width 104 height 20
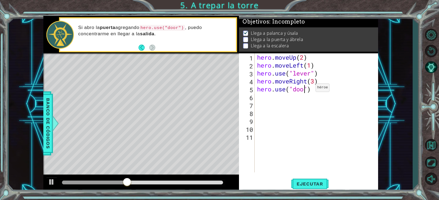
scroll to position [0, 2]
type textarea "hero.use("door")"
click at [308, 181] on button "Ejecutar" at bounding box center [310, 184] width 38 height 14
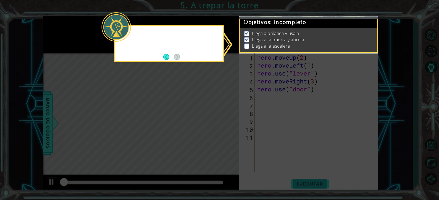
scroll to position [2, 0]
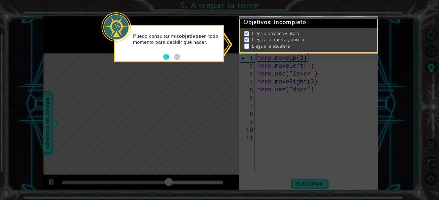
click at [170, 59] on button "Back" at bounding box center [168, 57] width 11 height 6
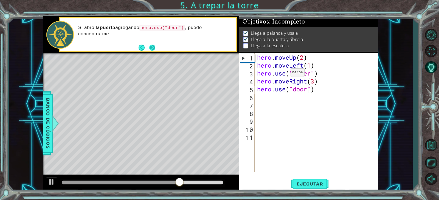
click at [151, 51] on button "Next" at bounding box center [152, 48] width 6 height 6
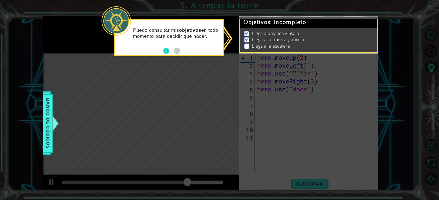
click at [172, 51] on button "Back" at bounding box center [168, 51] width 11 height 6
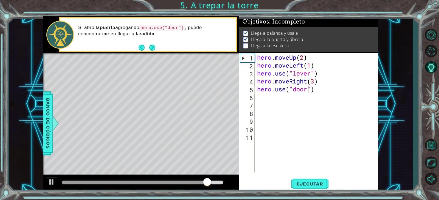
click at [261, 96] on div "hero . moveUp ( 2 ) hero . moveLeft ( 1 ) hero . use ( "lever" ) hero . moveRig…" at bounding box center [317, 120] width 123 height 135
click at [271, 99] on div "hero . moveUp ( 2 ) hero . moveLeft ( 1 ) hero . use ( "lever" ) hero . moveRig…" at bounding box center [317, 120] width 123 height 135
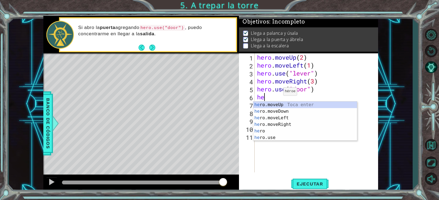
scroll to position [0, 0]
type textarea "hero"
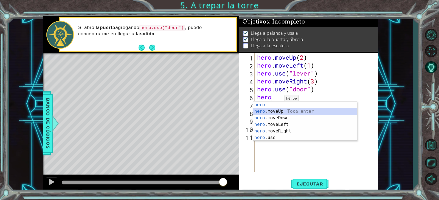
click at [288, 112] on div "hero Toca enter hero .moveUp Toca enter hero .moveDown Toca enter hero .moveLef…" at bounding box center [305, 128] width 104 height 53
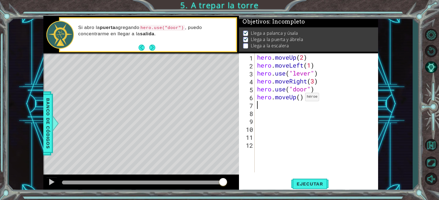
click at [300, 98] on div "hero . moveUp ( 2 ) hero . moveLeft ( 1 ) hero . use ( "lever" ) hero . moveRig…" at bounding box center [317, 120] width 123 height 135
type textarea "hero.moveUp(2)"
click at [280, 105] on div "hero . moveUp ( 2 ) hero . moveLeft ( 1 ) hero . use ( "lever" ) hero . moveRig…" at bounding box center [317, 120] width 123 height 135
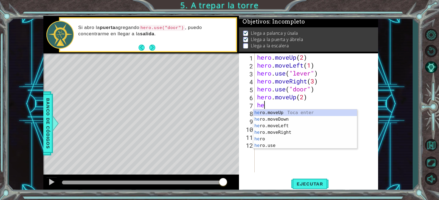
scroll to position [0, 0]
type textarea "hero"
click at [282, 132] on div "hero Toca enter hero .moveUp Toca enter hero .moveDown Toca enter hero .moveLef…" at bounding box center [305, 136] width 104 height 53
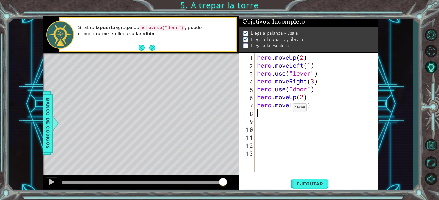
scroll to position [0, 0]
click at [306, 106] on div "hero . moveUp ( 2 ) hero . moveLeft ( 1 ) hero . use ( "lever" ) hero . moveRig…" at bounding box center [317, 120] width 123 height 135
type textarea "hero.moveLeft(3)"
click at [260, 116] on div "hero . moveUp ( 2 ) hero . moveLeft ( 1 ) hero . use ( "lever" ) hero . moveRig…" at bounding box center [317, 120] width 123 height 135
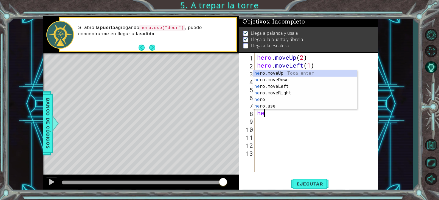
scroll to position [0, 0]
type textarea "hero"
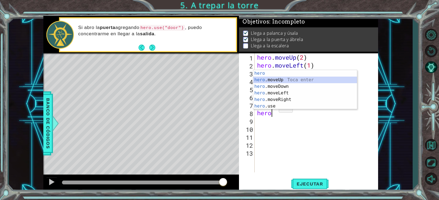
click at [287, 78] on div "hero Toca enter hero .moveUp Toca enter hero .moveDown Toca enter hero .moveLef…" at bounding box center [305, 96] width 104 height 53
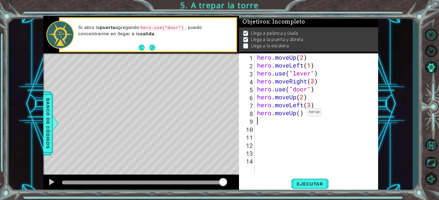
click at [302, 114] on div "hero . moveUp ( 2 ) hero . moveLeft ( 1 ) hero . use ( "lever" ) hero . moveRig…" at bounding box center [317, 120] width 123 height 135
type textarea "hero.moveUp(1)"
click at [305, 180] on button "Ejecutar" at bounding box center [310, 184] width 38 height 14
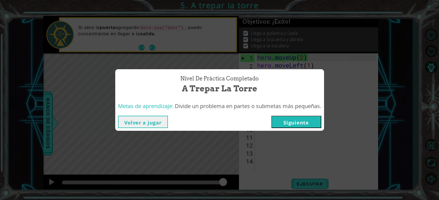
click at [312, 123] on button "Siguiente" at bounding box center [296, 122] width 50 height 12
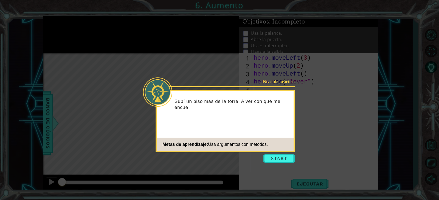
click at [270, 158] on button "Start" at bounding box center [278, 158] width 31 height 9
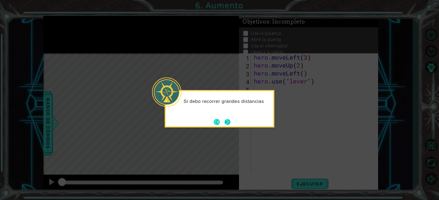
click at [228, 121] on button "Next" at bounding box center [227, 122] width 6 height 6
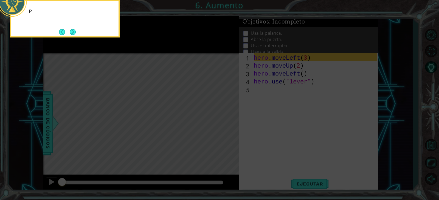
drag, startPoint x: 228, startPoint y: 121, endPoint x: 232, endPoint y: 120, distance: 3.7
click at [230, 121] on icon at bounding box center [219, 100] width 439 height 200
click at [245, 119] on icon at bounding box center [219, 100] width 439 height 200
click at [193, 102] on icon at bounding box center [219, 100] width 439 height 200
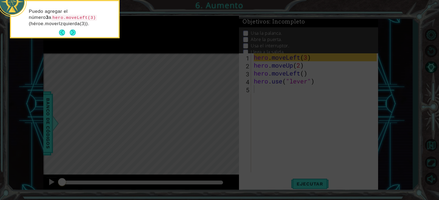
click at [211, 106] on icon at bounding box center [219, 100] width 439 height 200
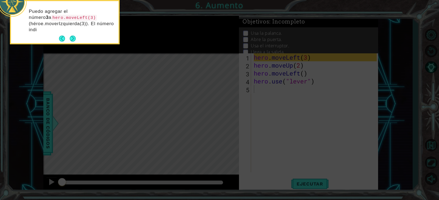
drag, startPoint x: 245, startPoint y: 113, endPoint x: 251, endPoint y: 116, distance: 6.9
click at [245, 113] on icon at bounding box center [219, 100] width 439 height 200
click at [260, 118] on icon at bounding box center [219, 100] width 439 height 200
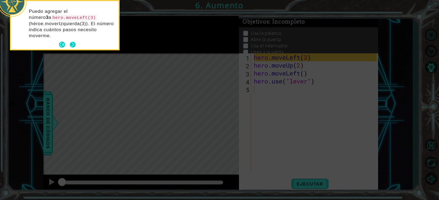
click at [73, 43] on button "Next" at bounding box center [73, 45] width 6 height 6
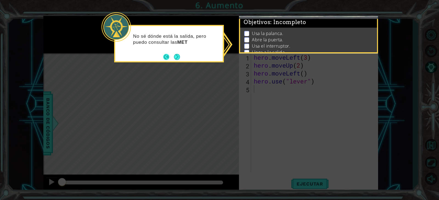
click at [168, 55] on button "Back" at bounding box center [168, 57] width 11 height 6
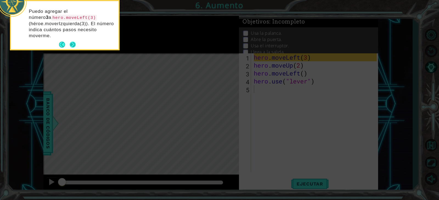
click at [72, 46] on button "Next" at bounding box center [73, 45] width 6 height 6
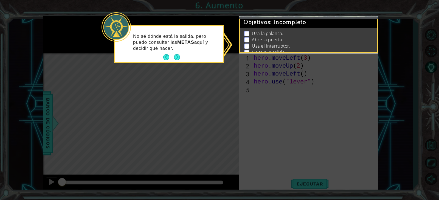
drag, startPoint x: 178, startPoint y: 53, endPoint x: 180, endPoint y: 56, distance: 4.1
click at [178, 54] on button "Next" at bounding box center [177, 57] width 6 height 6
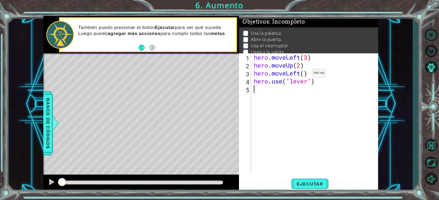
click at [304, 75] on div "hero . moveLeft ( 3 ) hero . moveUp ( 2 ) hero . moveLeft ( ) hero . use ( "lev…" at bounding box center [316, 120] width 126 height 135
click at [307, 181] on button "Ejecutar" at bounding box center [310, 184] width 38 height 14
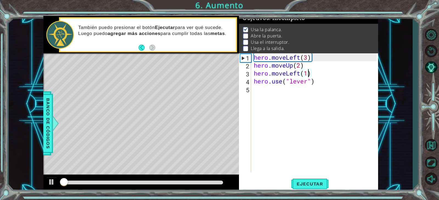
scroll to position [6, 0]
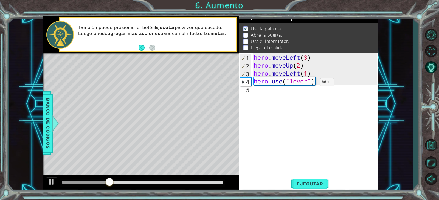
click at [312, 84] on div "hero . moveLeft ( 3 ) hero . moveUp ( 2 ) hero . moveLeft ( 1 ) hero . use ( "l…" at bounding box center [316, 120] width 126 height 135
type textarea "hero.use("lever")"
click at [266, 89] on div "hero . moveLeft ( 3 ) hero . moveUp ( 2 ) hero . moveLeft ( 1 ) hero . use ( "l…" at bounding box center [316, 120] width 126 height 135
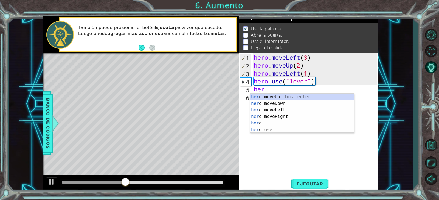
scroll to position [0, 0]
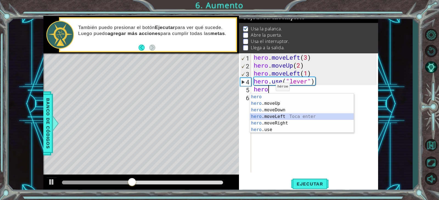
click at [287, 118] on div "hero Toca enter hero .moveUp Toca enter hero .moveDown Toca enter hero .moveLef…" at bounding box center [302, 120] width 104 height 53
type textarea "hero.moveLeft(1)"
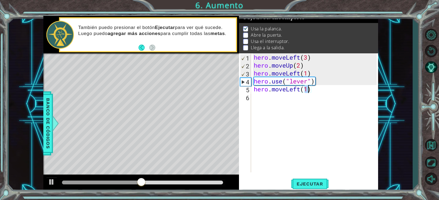
click at [324, 116] on div "hero . moveLeft ( 3 ) hero . moveUp ( 2 ) hero . moveLeft ( 1 ) hero . use ( "l…" at bounding box center [316, 120] width 126 height 135
click at [308, 182] on span "Ejecutar" at bounding box center [310, 184] width 38 height 5
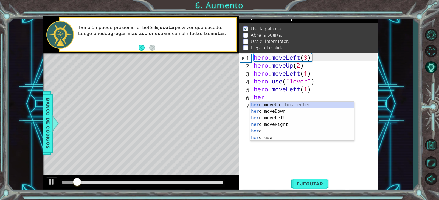
scroll to position [0, 0]
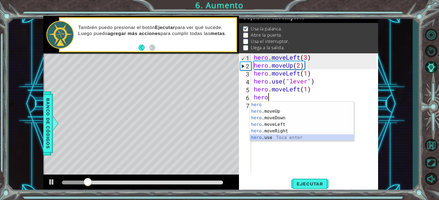
click at [284, 137] on div "hero Toca enter hero .moveUp Toca enter hero .moveDown Toca enter hero .moveLef…" at bounding box center [302, 128] width 104 height 53
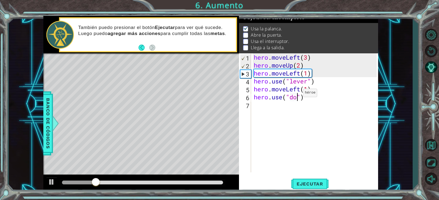
scroll to position [0, 2]
type textarea "hero.use("door")"
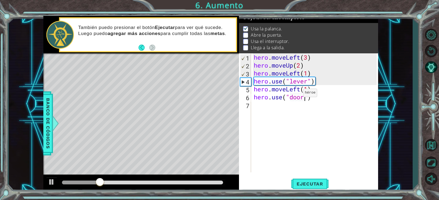
scroll to position [0, 0]
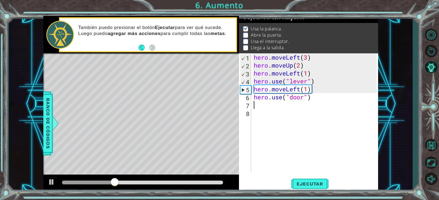
click at [312, 102] on div "hero . moveLeft ( 3 ) hero . moveUp ( 2 ) hero . moveLeft ( 1 ) hero . use ( "l…" at bounding box center [316, 120] width 126 height 135
click at [315, 98] on div "hero . moveLeft ( 3 ) hero . moveUp ( 2 ) hero . moveLeft ( 1 ) hero . use ( "l…" at bounding box center [316, 120] width 126 height 135
type textarea "hero.use("door")"
click at [324, 141] on div "hero . moveLeft ( 3 ) hero . moveUp ( 2 ) hero . moveLeft ( 1 ) hero . use ( "l…" at bounding box center [316, 120] width 126 height 135
click at [316, 185] on span "Ejecutar" at bounding box center [310, 184] width 38 height 5
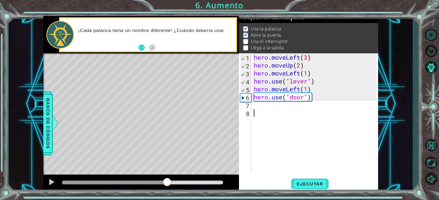
drag, startPoint x: 104, startPoint y: 183, endPoint x: 167, endPoint y: 181, distance: 62.8
click at [167, 181] on div at bounding box center [142, 183] width 161 height 4
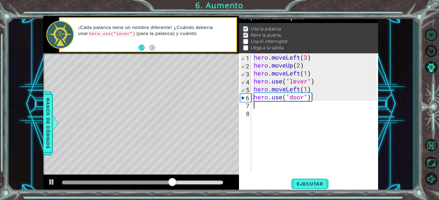
click at [284, 107] on div "hero . moveLeft ( 3 ) hero . moveUp ( 2 ) hero . moveLeft ( 1 ) hero . use ( "l…" at bounding box center [316, 120] width 126 height 135
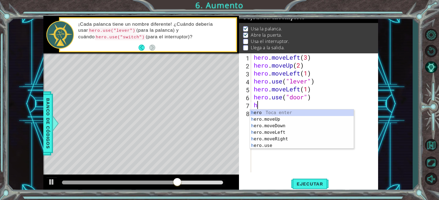
scroll to position [0, 0]
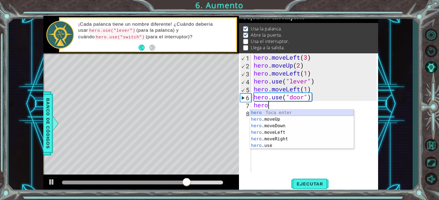
click at [284, 116] on div "hero Toca enter hero .moveUp Toca enter hero .moveDown Toca enter hero .moveLef…" at bounding box center [302, 136] width 104 height 53
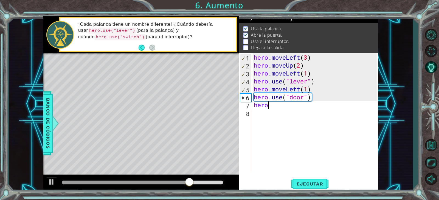
click at [285, 110] on div "hero . moveLeft ( 3 ) hero . moveUp ( 2 ) hero . moveLeft ( 1 ) hero . use ( "l…" at bounding box center [316, 120] width 126 height 135
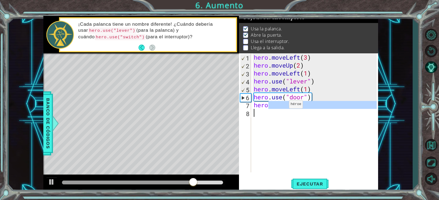
click at [281, 106] on div "hero . moveLeft ( 3 ) hero . moveUp ( 2 ) hero . moveLeft ( 1 ) hero . use ( "l…" at bounding box center [315, 112] width 124 height 119
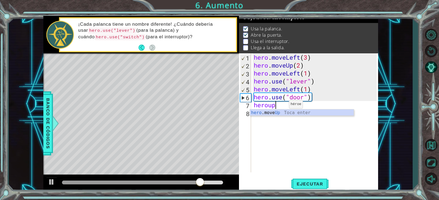
scroll to position [0, 1]
click at [287, 115] on div "hero .move Up Toca enter" at bounding box center [302, 120] width 104 height 20
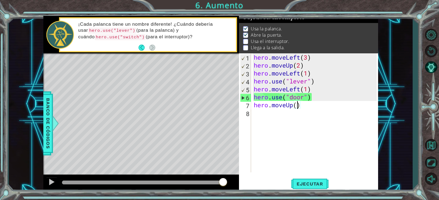
type textarea "hero.moveUp(2)"
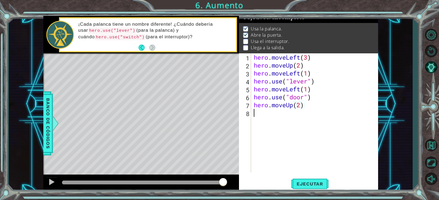
click at [283, 115] on div "hero . moveLeft ( 3 ) hero . moveUp ( 2 ) hero . moveLeft ( 1 ) hero . use ( "l…" at bounding box center [316, 120] width 126 height 135
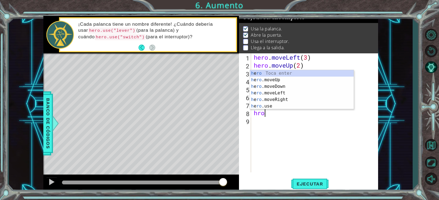
scroll to position [0, 0]
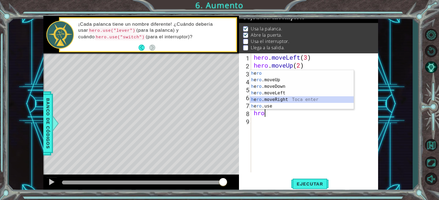
click at [281, 101] on div "h e ro Toca enter h e ro .moveUp Toca enter h e ro .moveDown Toca enter h e ro …" at bounding box center [302, 96] width 104 height 53
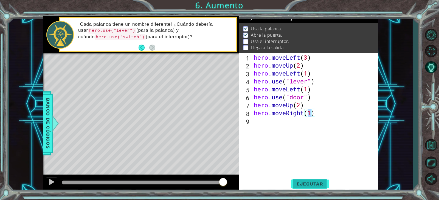
click at [321, 185] on span "Ejecutar" at bounding box center [310, 184] width 38 height 5
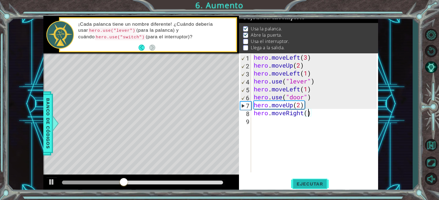
type textarea "hero.moveRight(2)"
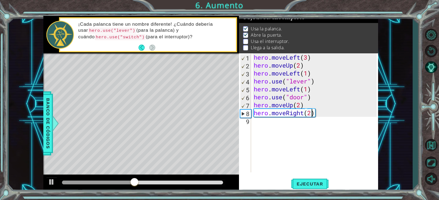
click at [340, 140] on div "hero . moveLeft ( 3 ) hero . moveUp ( 2 ) hero . moveLeft ( 1 ) hero . use ( "l…" at bounding box center [316, 120] width 126 height 135
click at [312, 180] on button "Ejecutar" at bounding box center [310, 184] width 38 height 14
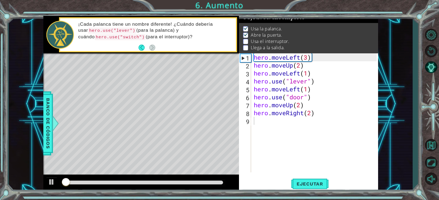
drag, startPoint x: 156, startPoint y: 187, endPoint x: 172, endPoint y: 185, distance: 15.8
click at [172, 185] on div at bounding box center [141, 184] width 196 height 18
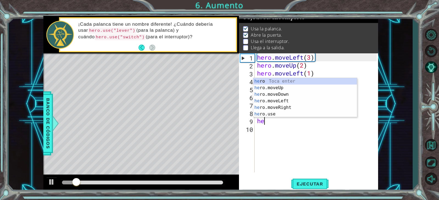
scroll to position [0, 0]
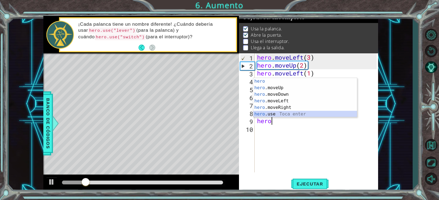
click at [278, 112] on div "hero Toca enter hero .moveUp Toca enter hero .moveDown Toca enter hero .moveLef…" at bounding box center [305, 104] width 104 height 53
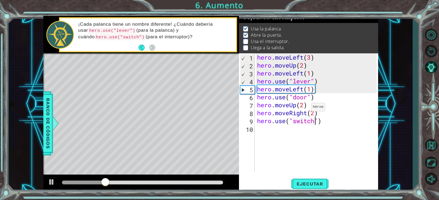
scroll to position [0, 3]
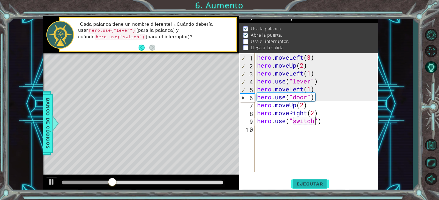
type textarea "hero.use("switch")"
click at [310, 179] on button "Ejecutar" at bounding box center [310, 184] width 38 height 14
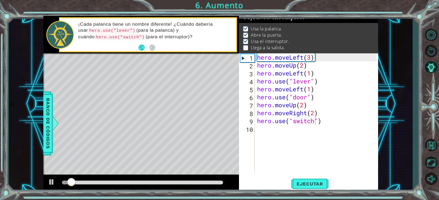
drag, startPoint x: 138, startPoint y: 180, endPoint x: 152, endPoint y: 179, distance: 14.6
click at [152, 179] on div at bounding box center [141, 184] width 196 height 18
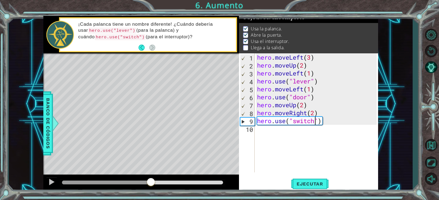
drag, startPoint x: 76, startPoint y: 185, endPoint x: 151, endPoint y: 183, distance: 74.9
click at [151, 183] on div at bounding box center [151, 183] width 10 height 10
click at [272, 132] on div "hero . moveLeft ( 3 ) hero . moveUp ( 2 ) hero . moveLeft ( 1 ) hero . use ( "l…" at bounding box center [317, 120] width 123 height 135
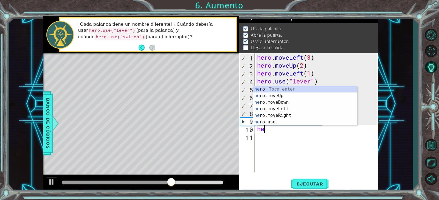
scroll to position [0, 0]
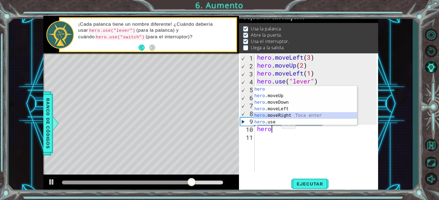
click at [294, 114] on div "hero Toca enter hero .moveUp Toca enter hero .moveDown Toca enter hero .moveLef…" at bounding box center [305, 112] width 104 height 53
type textarea "hero.moveRight(1)"
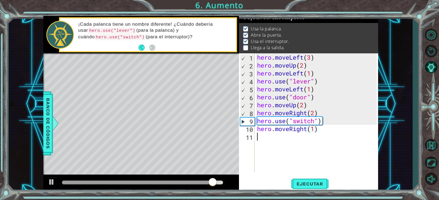
click at [264, 136] on div "hero . moveLeft ( 3 ) hero . moveUp ( 2 ) hero . moveLeft ( 1 ) hero . use ( "l…" at bounding box center [317, 120] width 123 height 135
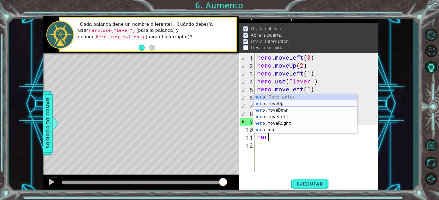
click at [284, 101] on div "her o Toca enter her o.moveUp Toca enter her o.moveDown Toca enter her o.moveLe…" at bounding box center [305, 120] width 104 height 53
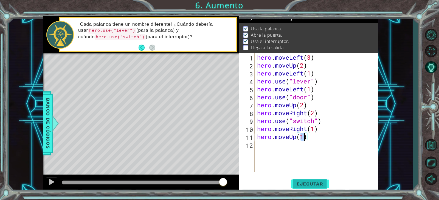
type textarea "hero.moveUp(1)"
click at [323, 181] on button "Ejecutar" at bounding box center [310, 184] width 38 height 14
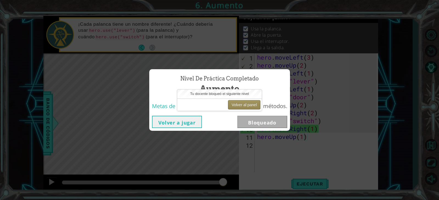
click at [252, 109] on button "Volver al panel" at bounding box center [244, 104] width 32 height 9
click at [256, 107] on button "Volver al panel" at bounding box center [244, 104] width 32 height 9
click at [247, 106] on button "Volver al panel" at bounding box center [244, 104] width 32 height 9
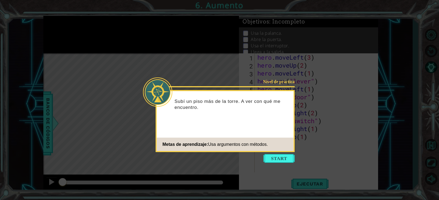
click at [283, 166] on icon at bounding box center [219, 100] width 439 height 200
click at [282, 158] on button "Start" at bounding box center [278, 158] width 31 height 9
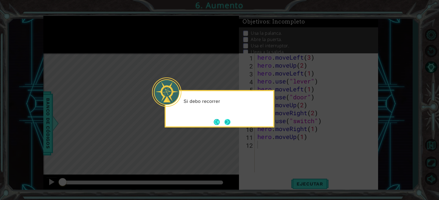
click at [225, 120] on button "Next" at bounding box center [227, 122] width 6 height 6
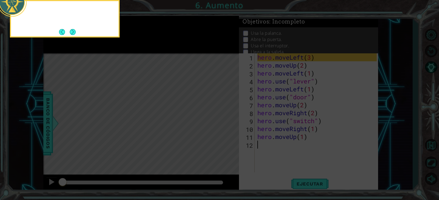
click at [225, 120] on icon at bounding box center [219, 30] width 439 height 341
click at [72, 29] on button "Next" at bounding box center [73, 32] width 6 height 6
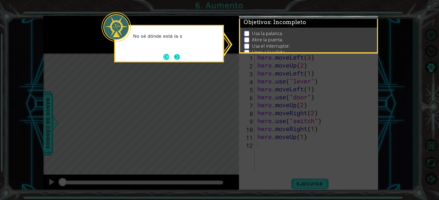
drag, startPoint x: 174, startPoint y: 54, endPoint x: 178, endPoint y: 59, distance: 6.4
click at [174, 54] on button "Next" at bounding box center [177, 57] width 6 height 6
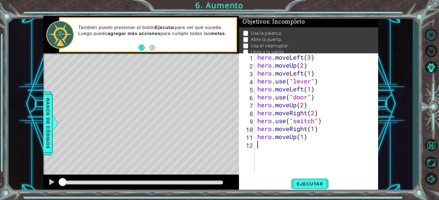
click at [323, 143] on div "hero . moveLeft ( 3 ) hero . moveUp ( 2 ) hero . moveLeft ( 1 ) hero . use ( "l…" at bounding box center [317, 120] width 123 height 135
click at [429, 141] on button "Volver al mapa" at bounding box center [431, 146] width 16 height 16
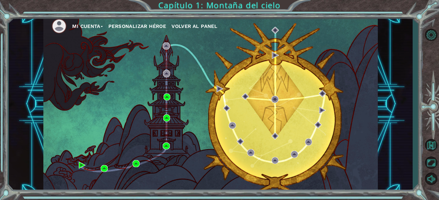
click at [99, 171] on div "Mi Cuenta Personalizar héroe Volver al panel" at bounding box center [210, 104] width 334 height 176
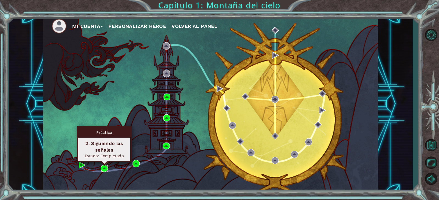
click at [102, 170] on img at bounding box center [104, 168] width 7 height 7
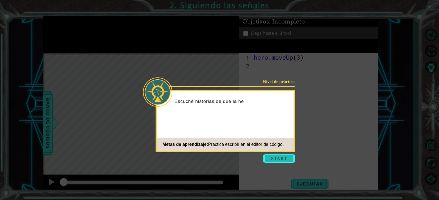
drag, startPoint x: 275, startPoint y: 156, endPoint x: 272, endPoint y: 138, distance: 18.2
click at [275, 156] on button "Start" at bounding box center [278, 158] width 31 height 9
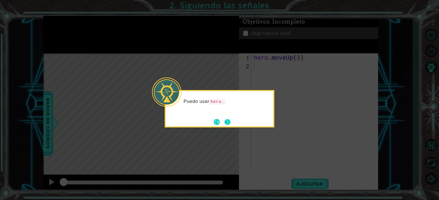
click at [230, 123] on button "Next" at bounding box center [227, 122] width 6 height 6
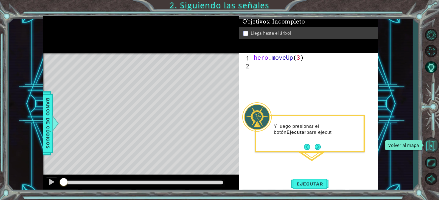
click at [425, 146] on button "Volver al mapa" at bounding box center [431, 146] width 16 height 16
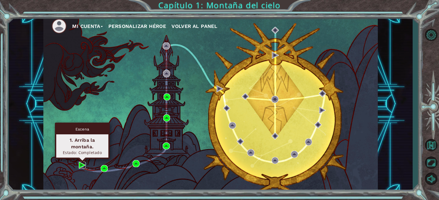
click at [82, 164] on img at bounding box center [82, 165] width 7 height 7
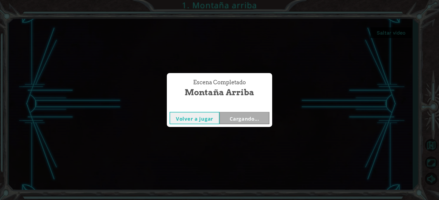
click at [352, 173] on div "Escena Completado Montaña arriba Volver a jugar Cargando..." at bounding box center [219, 100] width 439 height 200
click at [247, 118] on button "Siguiente" at bounding box center [244, 118] width 50 height 12
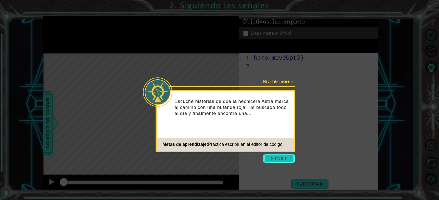
click at [277, 156] on button "Start" at bounding box center [278, 158] width 31 height 9
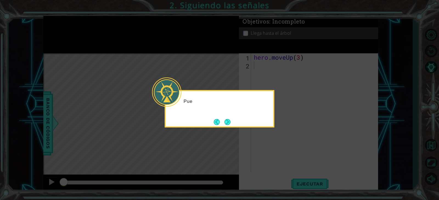
click at [279, 155] on icon at bounding box center [219, 100] width 439 height 200
click at [228, 125] on button "Next" at bounding box center [227, 122] width 6 height 6
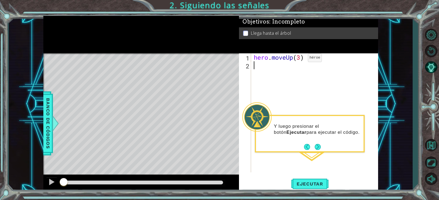
click at [299, 59] on div "hero . moveUp ( 3 )" at bounding box center [316, 120] width 126 height 135
type textarea "hero.moveUp(2)"
drag, startPoint x: 312, startPoint y: 176, endPoint x: 311, endPoint y: 185, distance: 8.5
click at [312, 181] on div "hero.moveUp(2) 1 2 hero . moveUp ( 2 ) הההההההההההההההההההההההההההההההההההההההה…" at bounding box center [308, 122] width 139 height 139
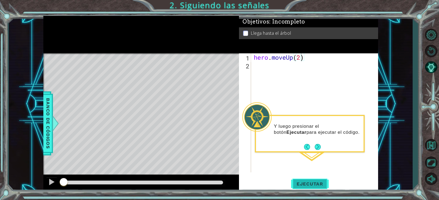
click at [312, 185] on span "Ejecutar" at bounding box center [310, 184] width 38 height 5
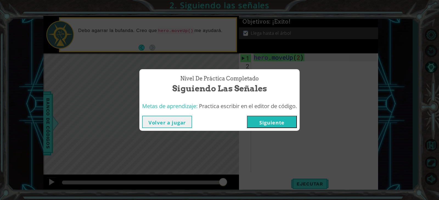
click at [275, 122] on button "Siguiente" at bounding box center [272, 122] width 50 height 12
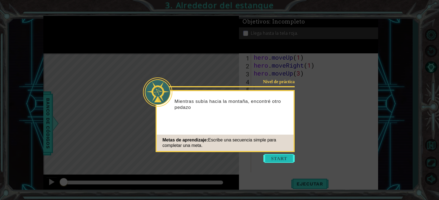
click at [272, 159] on button "Start" at bounding box center [278, 158] width 31 height 9
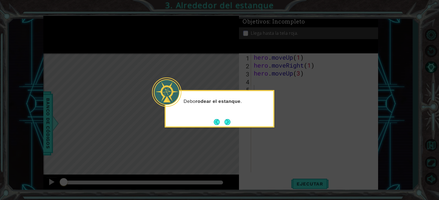
click at [231, 122] on div "Debo rodear el estanque ." at bounding box center [220, 109] width 110 height 38
click at [228, 121] on button "Next" at bounding box center [227, 122] width 6 height 6
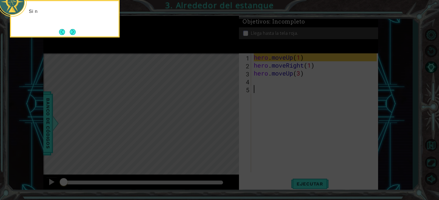
click at [243, 112] on icon at bounding box center [219, 30] width 439 height 341
click at [208, 102] on icon at bounding box center [219, 30] width 439 height 341
click at [231, 137] on icon at bounding box center [219, 30] width 439 height 341
click at [231, 134] on icon at bounding box center [219, 30] width 439 height 341
click at [231, 132] on icon at bounding box center [219, 30] width 439 height 341
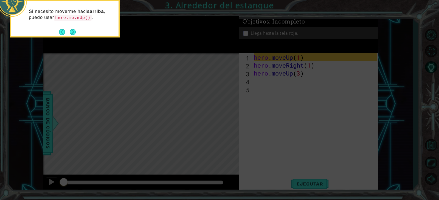
click at [81, 39] on icon at bounding box center [219, 30] width 439 height 341
click at [74, 30] on button "Next" at bounding box center [73, 32] width 6 height 6
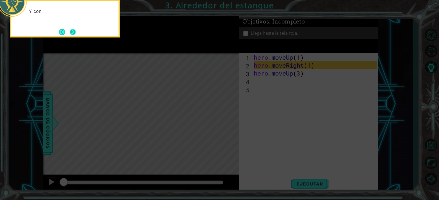
click at [74, 33] on button "Next" at bounding box center [73, 32] width 6 height 6
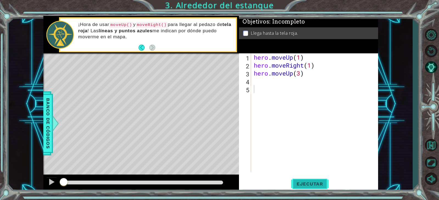
click at [307, 184] on span "Ejecutar" at bounding box center [310, 184] width 38 height 5
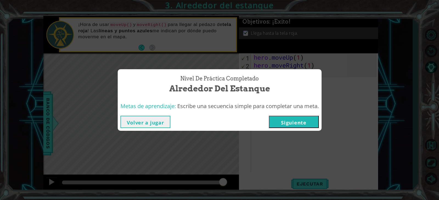
click at [303, 120] on button "Siguiente" at bounding box center [294, 122] width 50 height 12
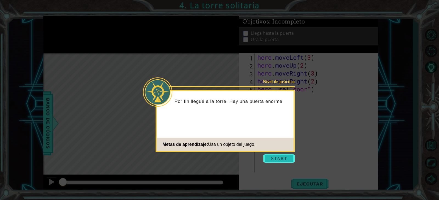
click at [274, 158] on button "Start" at bounding box center [278, 158] width 31 height 9
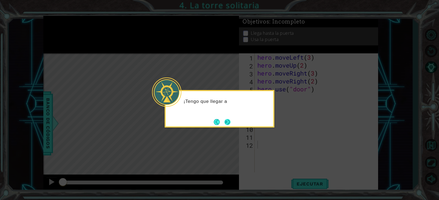
click at [230, 121] on button "Next" at bounding box center [227, 122] width 6 height 6
click at [230, 122] on button "Next" at bounding box center [227, 122] width 6 height 6
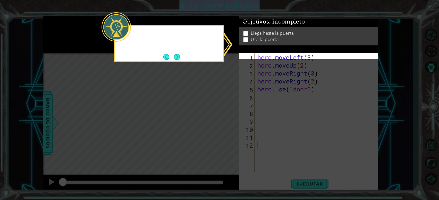
click at [231, 122] on icon at bounding box center [219, 100] width 439 height 200
click at [176, 57] on button "Next" at bounding box center [177, 57] width 6 height 6
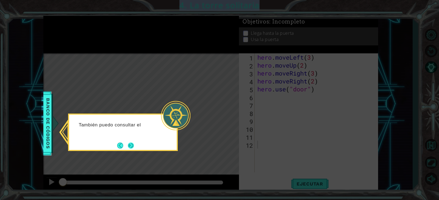
click at [131, 145] on button "Next" at bounding box center [131, 146] width 6 height 6
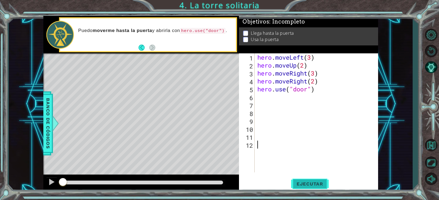
click at [305, 182] on span "Ejecutar" at bounding box center [310, 184] width 38 height 5
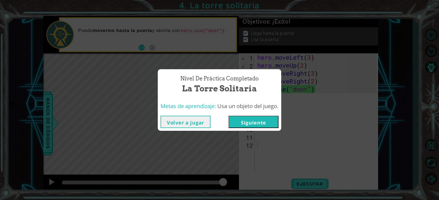
click at [200, 123] on button "Volver a jugar" at bounding box center [185, 122] width 50 height 12
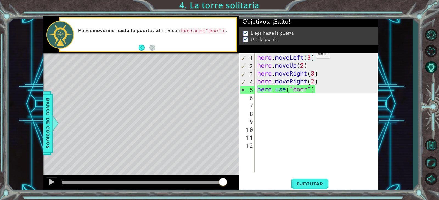
click at [311, 56] on div "hero . moveLeft ( 3 ) hero . moveUp ( 2 ) hero . moveRight ( 3 ) hero . moveRig…" at bounding box center [317, 120] width 123 height 135
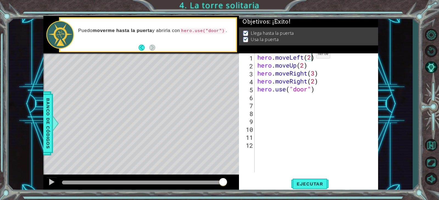
scroll to position [0, 2]
click at [315, 77] on div "hero . moveLeft ( 2 ) hero . moveUp ( 2 ) hero . moveRight ( 3 ) hero . moveRig…" at bounding box center [317, 120] width 123 height 135
type textarea "hero.moveRight(2)"
click at [310, 185] on span "Ejecutar" at bounding box center [310, 184] width 38 height 5
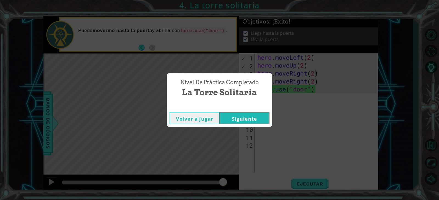
click at [213, 116] on button "Volver a jugar" at bounding box center [194, 118] width 50 height 12
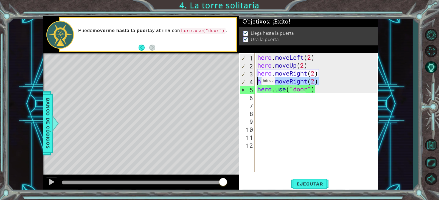
drag, startPoint x: 331, startPoint y: 83, endPoint x: 250, endPoint y: 84, distance: 81.5
click at [250, 84] on div "hero.moveRight(2) 1 2 3 4 5 6 7 8 9 10 11 12 hero . moveLeft ( 2 ) hero . moveU…" at bounding box center [307, 112] width 137 height 119
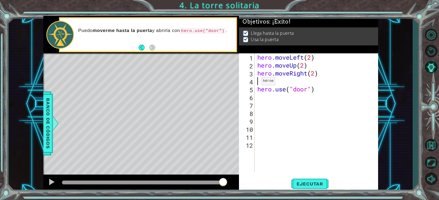
scroll to position [0, 0]
click at [321, 187] on span "Ejecutar" at bounding box center [310, 184] width 38 height 5
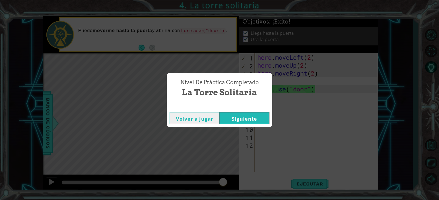
click at [207, 119] on button "Volver a jugar" at bounding box center [194, 118] width 50 height 12
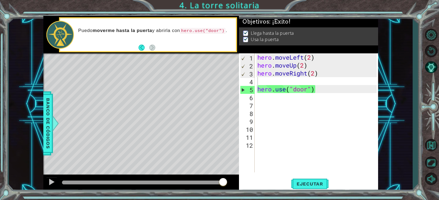
click at [207, 119] on div "Level Map" at bounding box center [169, 134] width 253 height 162
click at [319, 187] on button "Ejecutar" at bounding box center [310, 184] width 38 height 14
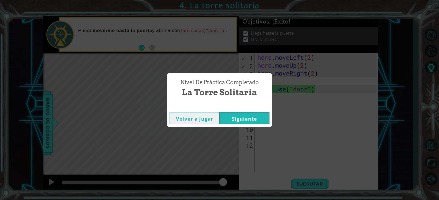
click at [233, 120] on button "Siguiente" at bounding box center [244, 118] width 50 height 12
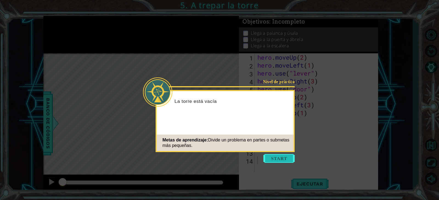
click at [276, 159] on button "Start" at bounding box center [278, 158] width 31 height 9
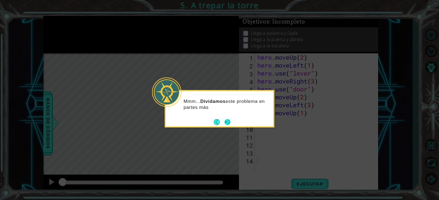
click at [230, 121] on button "Next" at bounding box center [227, 122] width 6 height 6
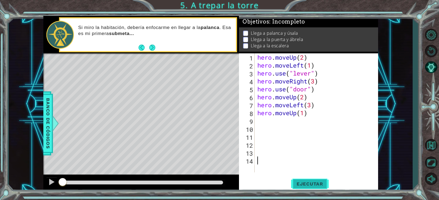
click at [310, 185] on span "Ejecutar" at bounding box center [310, 184] width 38 height 5
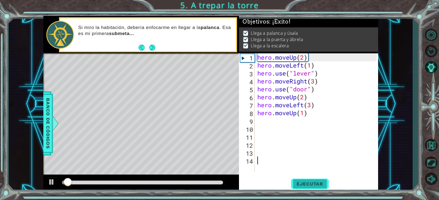
click at [311, 183] on span "Ejecutar" at bounding box center [310, 184] width 38 height 5
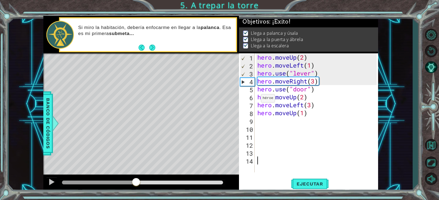
drag, startPoint x: 125, startPoint y: 183, endPoint x: 266, endPoint y: 182, distance: 141.0
click at [265, 182] on div "1 ההההההההההההההההההההההההההההההההההההההההההההההההההההההההההההההההההההההההההההה…" at bounding box center [210, 104] width 334 height 176
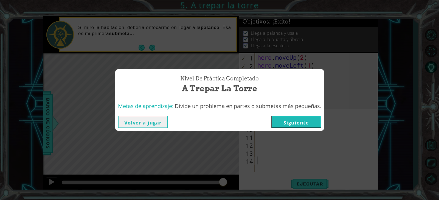
click at [308, 122] on button "Siguiente" at bounding box center [296, 122] width 50 height 12
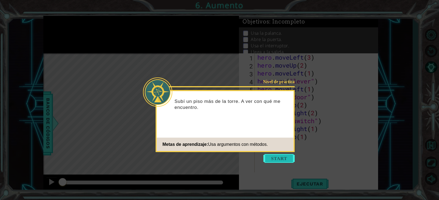
click at [285, 155] on button "Start" at bounding box center [278, 158] width 31 height 9
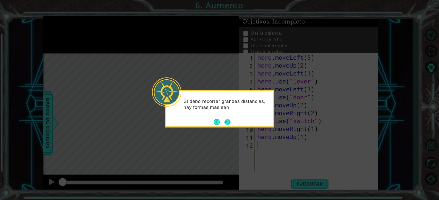
click at [228, 121] on div "Si debo recorrer grandes distancias, hay formas más sen" at bounding box center [220, 106] width 108 height 30
click at [228, 122] on button "Next" at bounding box center [227, 122] width 6 height 6
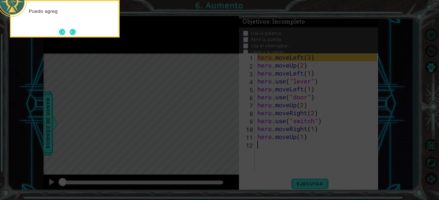
click at [228, 122] on icon at bounding box center [219, 30] width 439 height 341
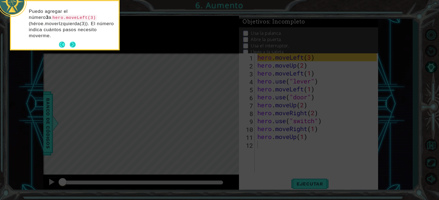
click at [75, 42] on button "Next" at bounding box center [73, 45] width 6 height 6
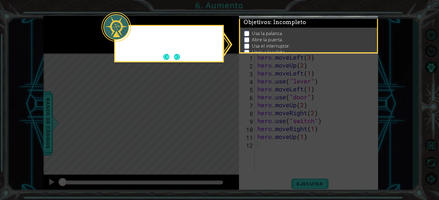
click at [75, 41] on icon at bounding box center [219, 100] width 439 height 200
click at [176, 59] on button "Next" at bounding box center [177, 57] width 6 height 6
click at [176, 59] on div "Level Map" at bounding box center [169, 134] width 253 height 162
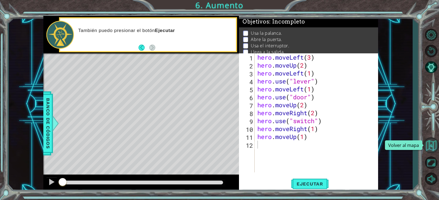
click at [437, 147] on button "Volver al mapa" at bounding box center [431, 146] width 16 height 16
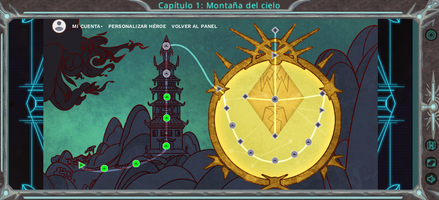
click at [68, 23] on li at bounding box center [62, 26] width 21 height 15
click at [77, 24] on button "Mi Cuenta" at bounding box center [87, 26] width 31 height 8
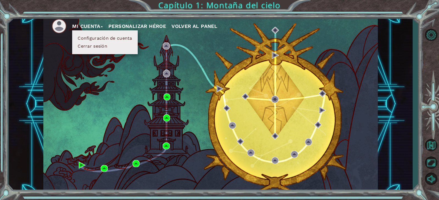
click at [99, 45] on button "Cerrar sesión" at bounding box center [92, 46] width 33 height 6
